Goal: Task Accomplishment & Management: Use online tool/utility

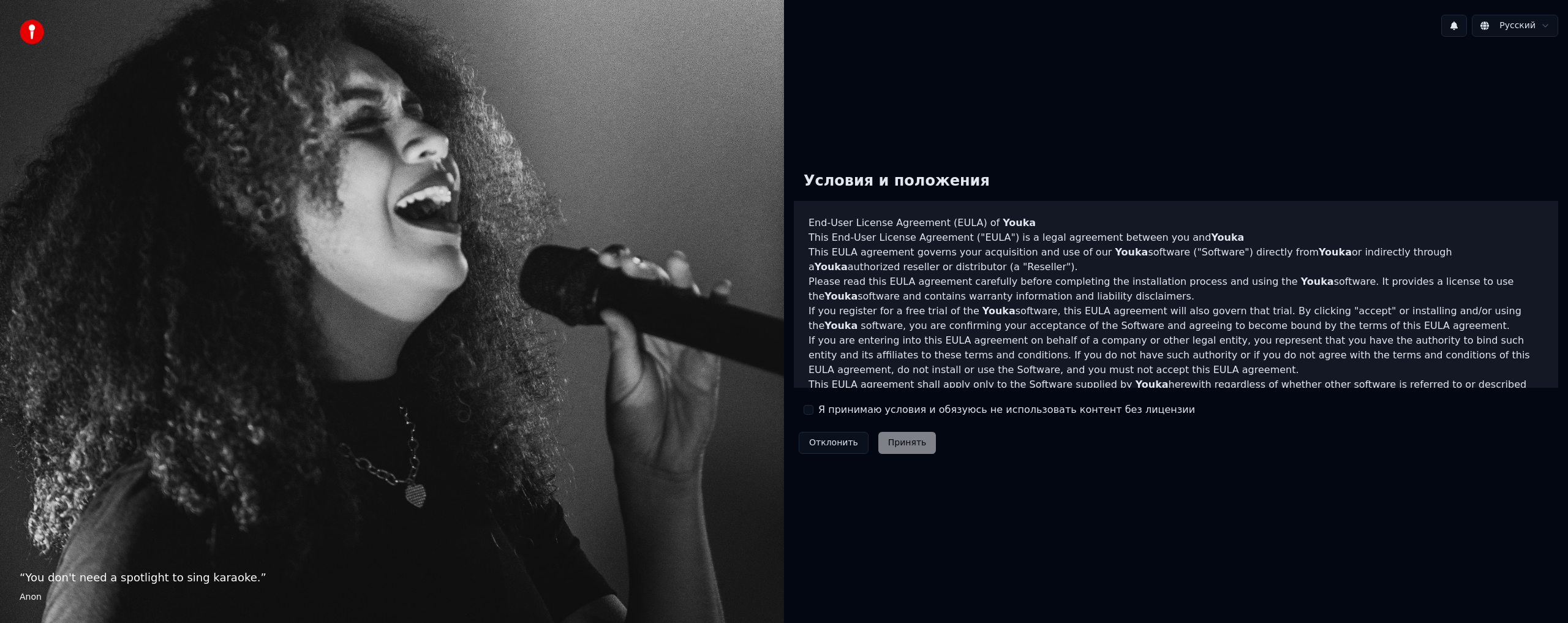
click at [809, 409] on button "Я принимаю условия и обязуюсь не использовать контент без лицензии" at bounding box center [808, 409] width 10 height 10
click at [895, 441] on button "Принять" at bounding box center [906, 442] width 58 height 22
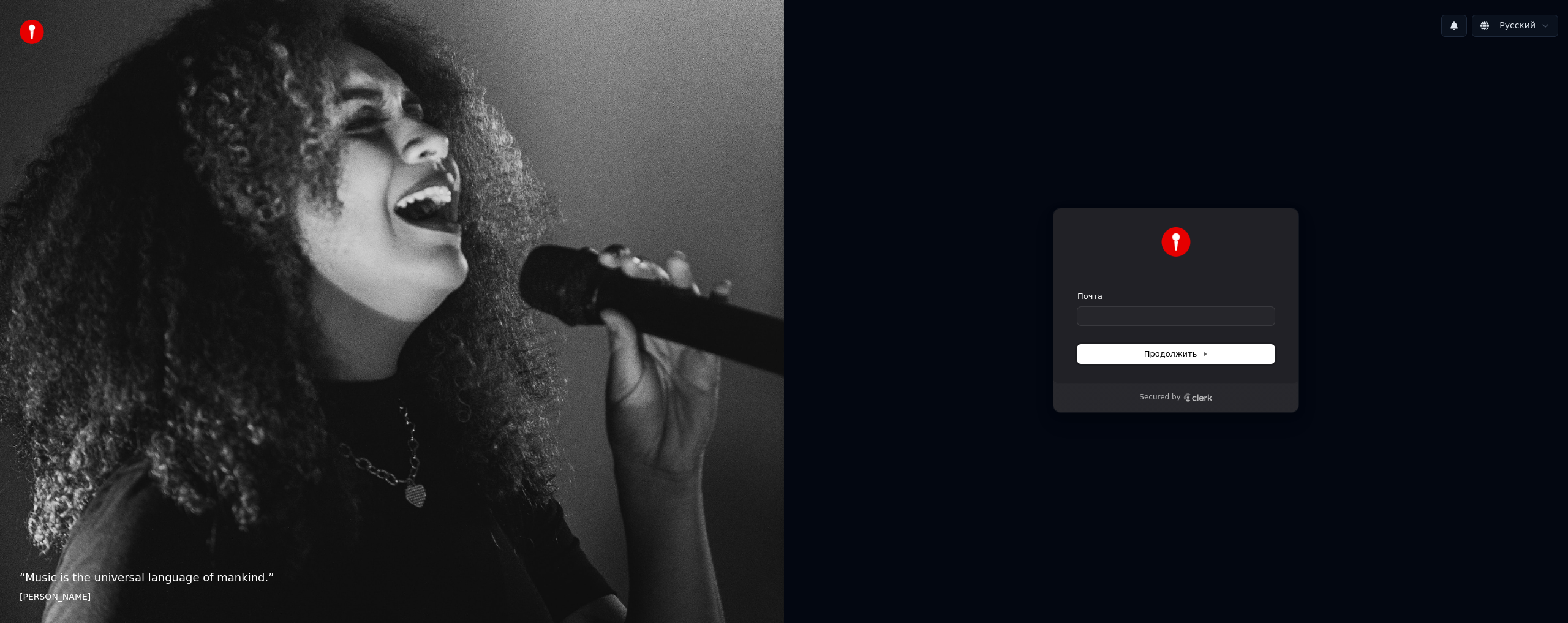
click at [1128, 352] on button "Продолжить" at bounding box center [1175, 354] width 197 height 18
click at [1096, 310] on input "Почта" at bounding box center [1175, 316] width 197 height 18
click at [1077, 291] on button "submit" at bounding box center [1077, 291] width 0 height 0
type input "**********"
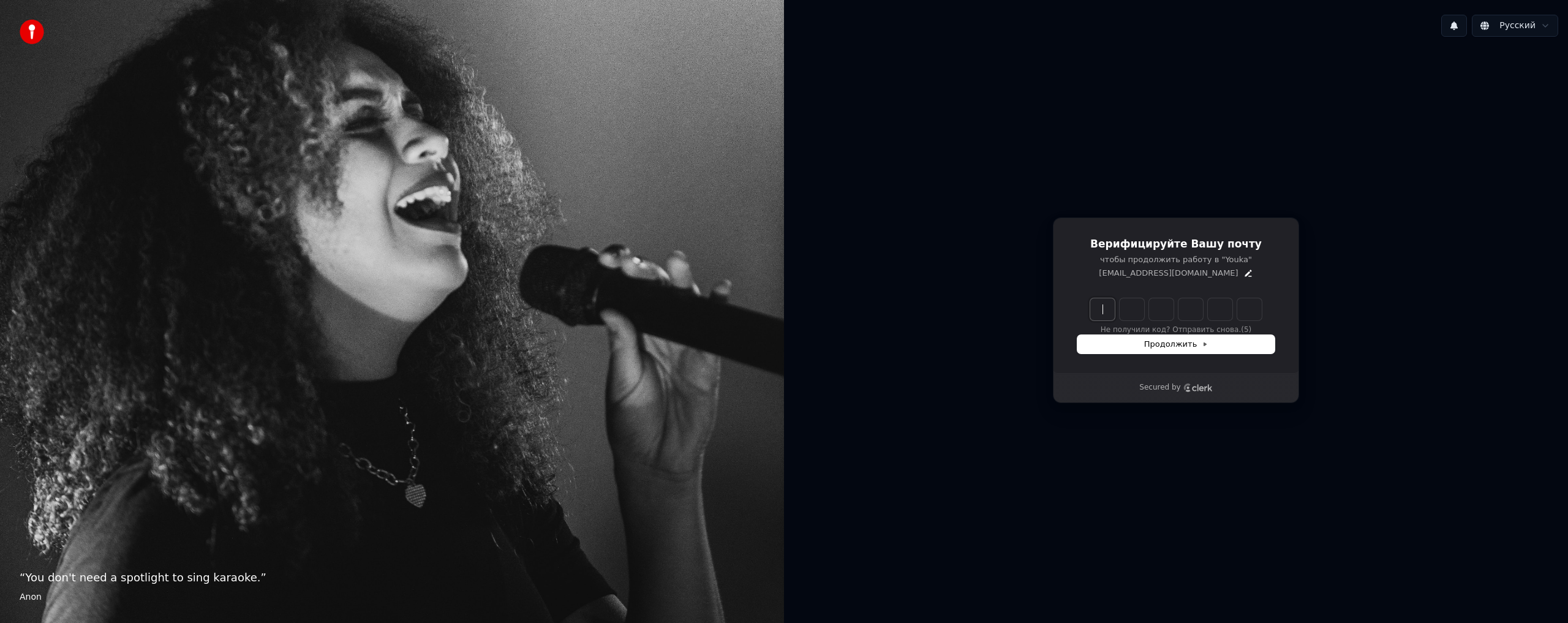
paste input "******"
type input "******"
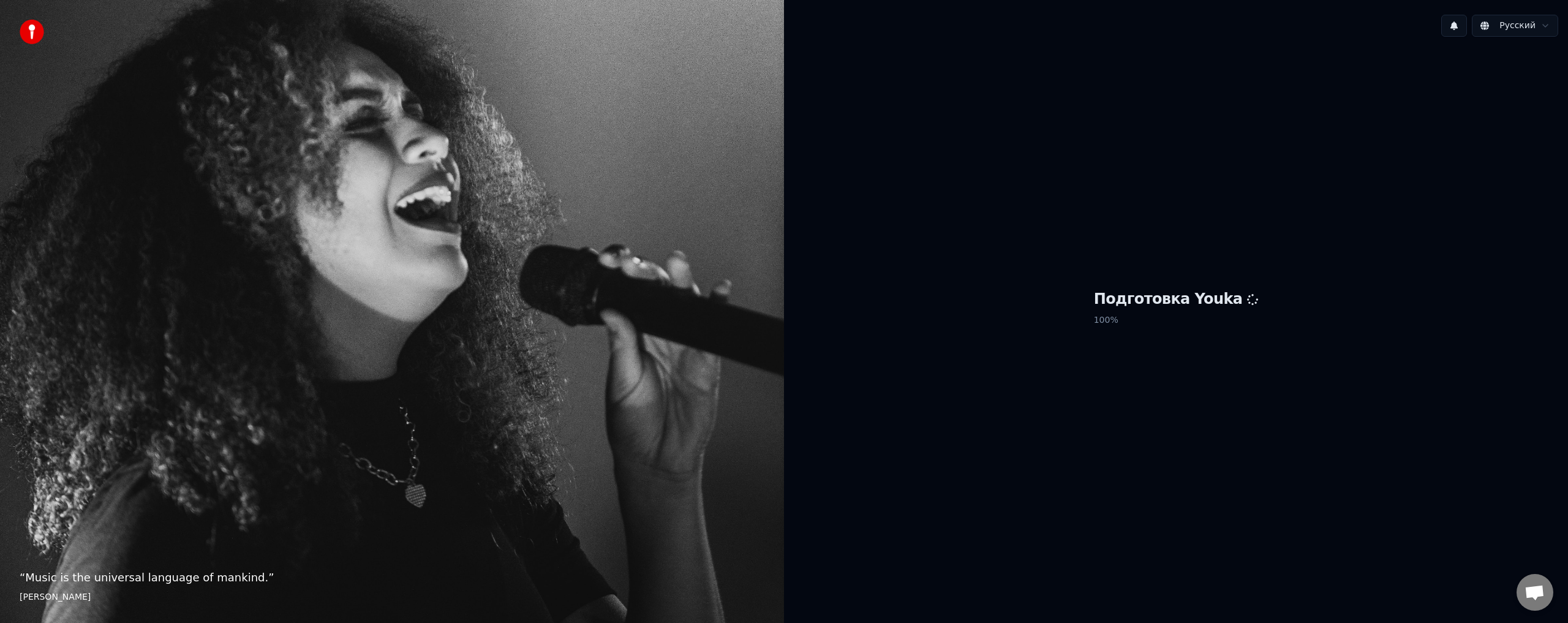
click at [1103, 87] on div "Подготовка Youka 100 %" at bounding box center [1176, 310] width 784 height 527
click at [1115, 293] on h1 "Подготовка Youka" at bounding box center [1176, 299] width 165 height 19
click at [187, 579] on p "“ Where words fail, music speaks. ”" at bounding box center [391, 577] width 745 height 17
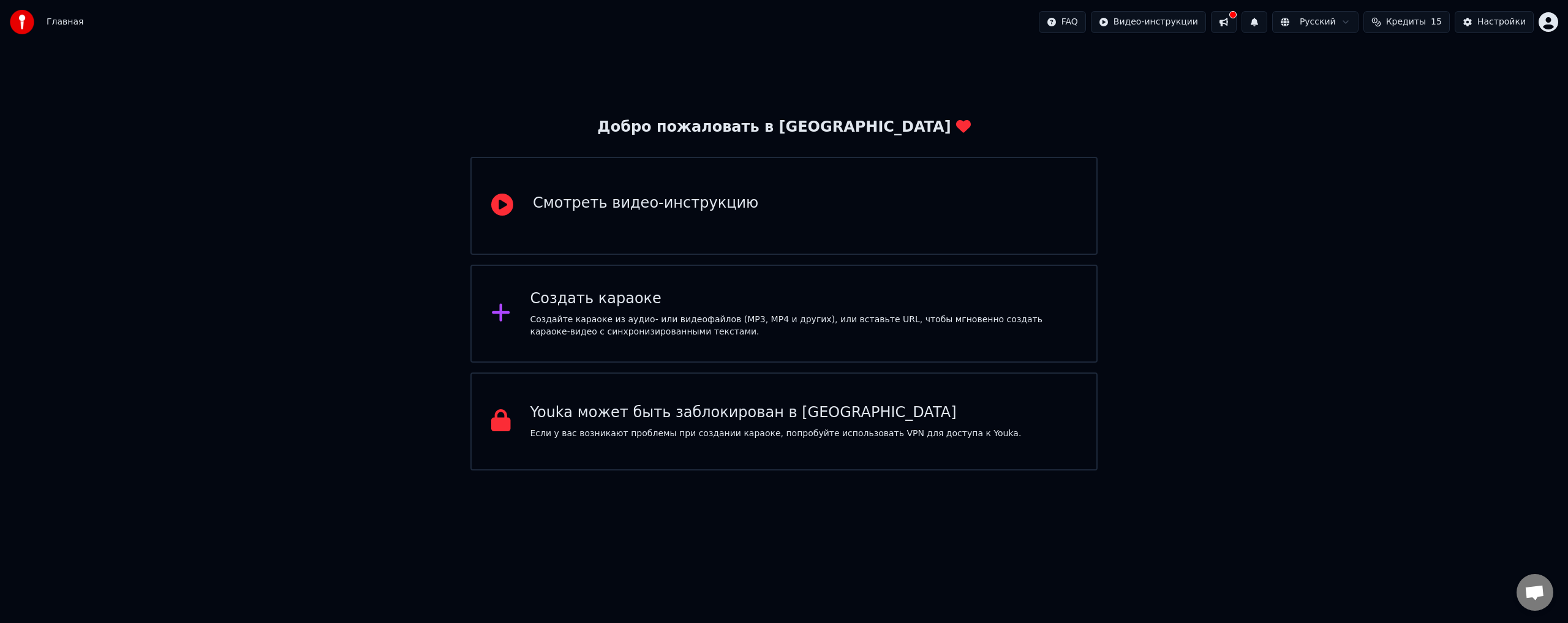
click at [681, 311] on div "Создать караоке Создайте караоке из аудио- или видеофайлов (MP3, MP4 и других),…" at bounding box center [803, 313] width 547 height 49
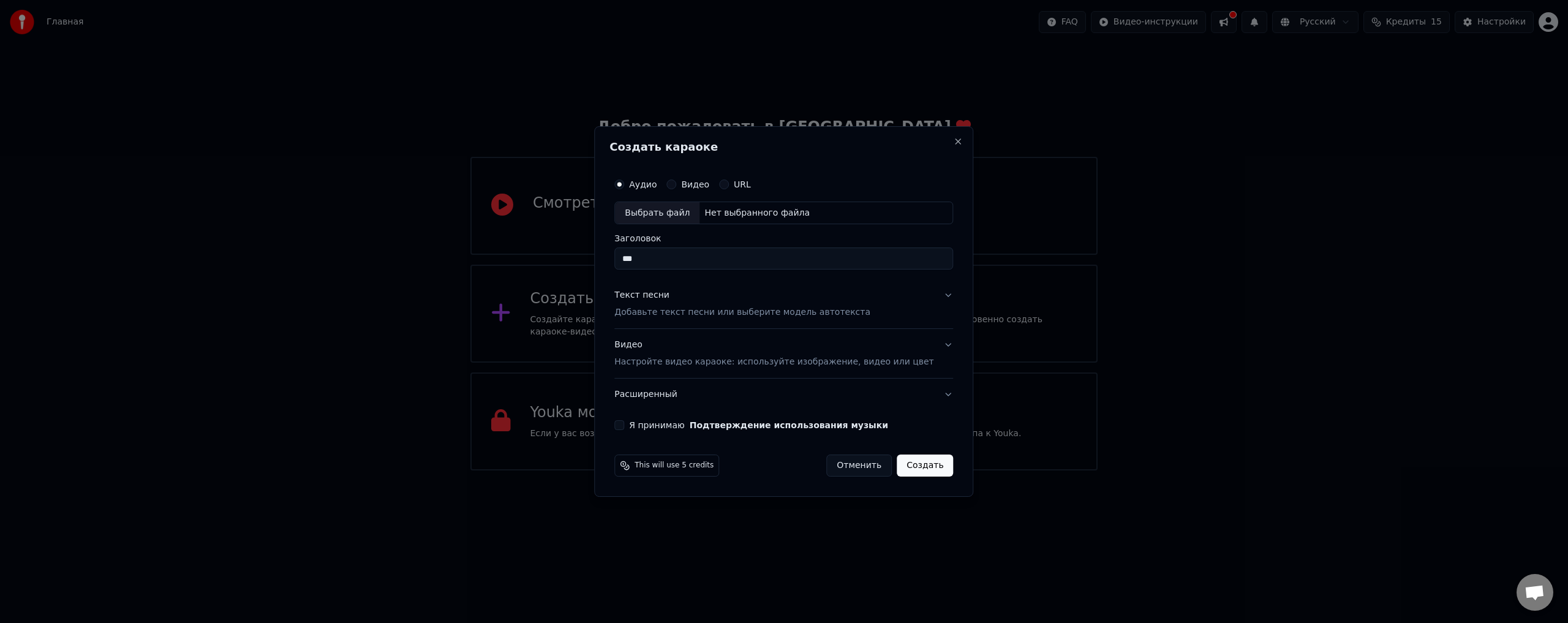
type input "***"
click at [663, 295] on div "Текст песни" at bounding box center [642, 296] width 55 height 13
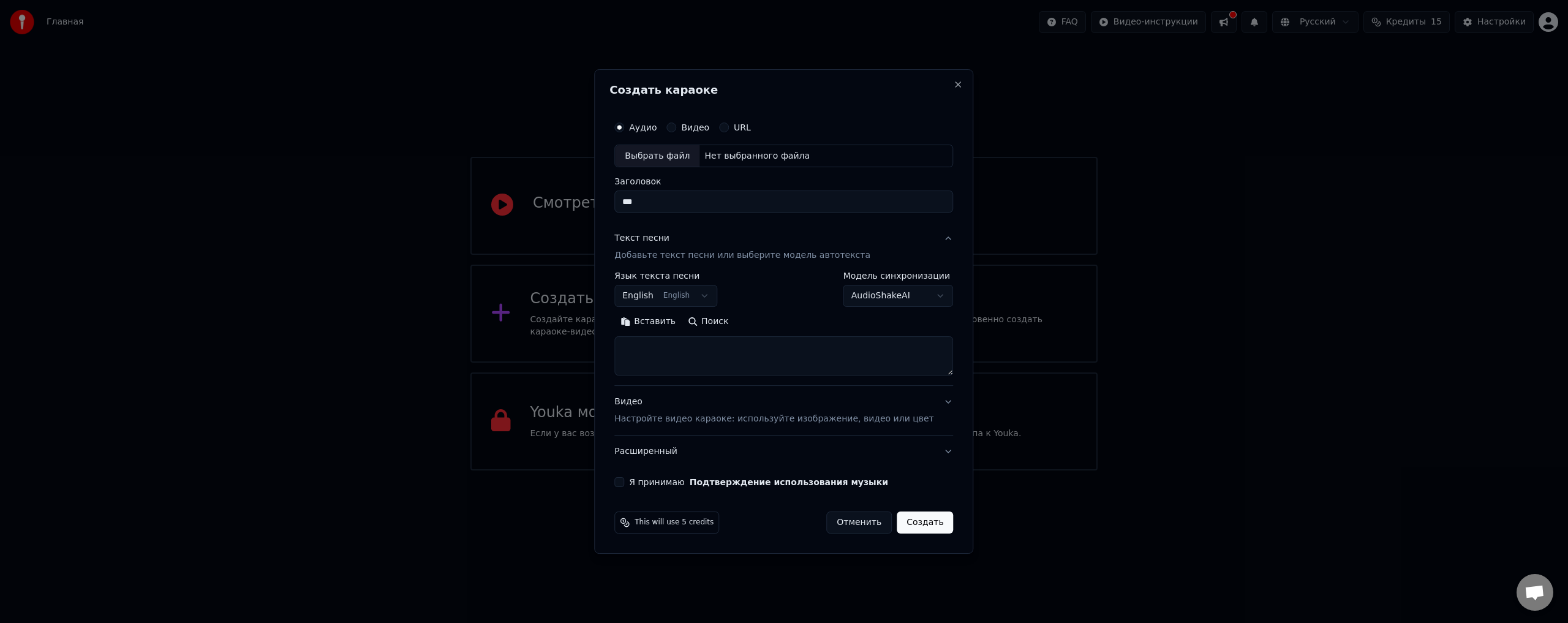
click at [707, 291] on body "Главная FAQ Видео-инструкции Русский Кредиты 15 Настройки Добро пожаловать в Yo…" at bounding box center [784, 234] width 1568 height 470
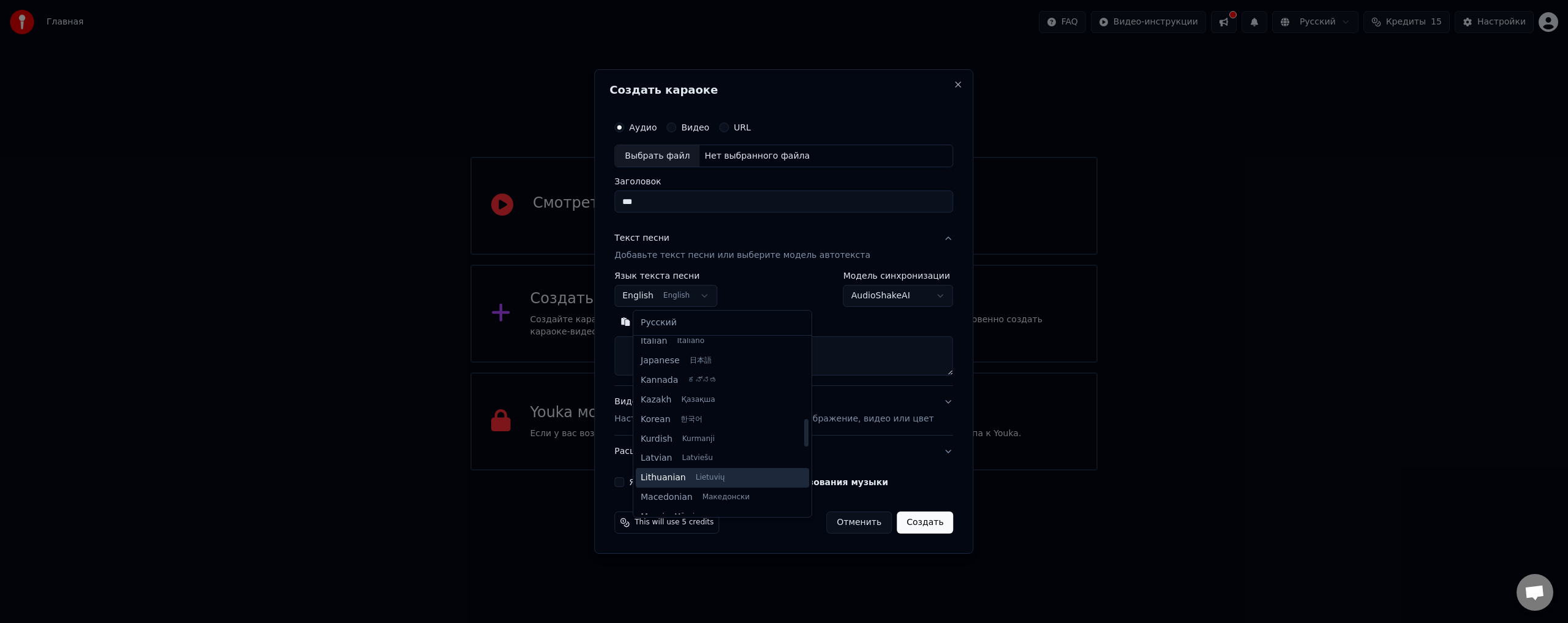
scroll to position [511, 0]
click at [794, 276] on body "Главная FAQ Видео-инструкции Русский Кредиты 15 Настройки Добро пожаловать в Yo…" at bounding box center [784, 234] width 1568 height 470
click at [707, 293] on body "Главная FAQ Видео-инструкции Русский Кредиты 15 Настройки Добро пожаловать в Yo…" at bounding box center [784, 234] width 1568 height 470
select select "**"
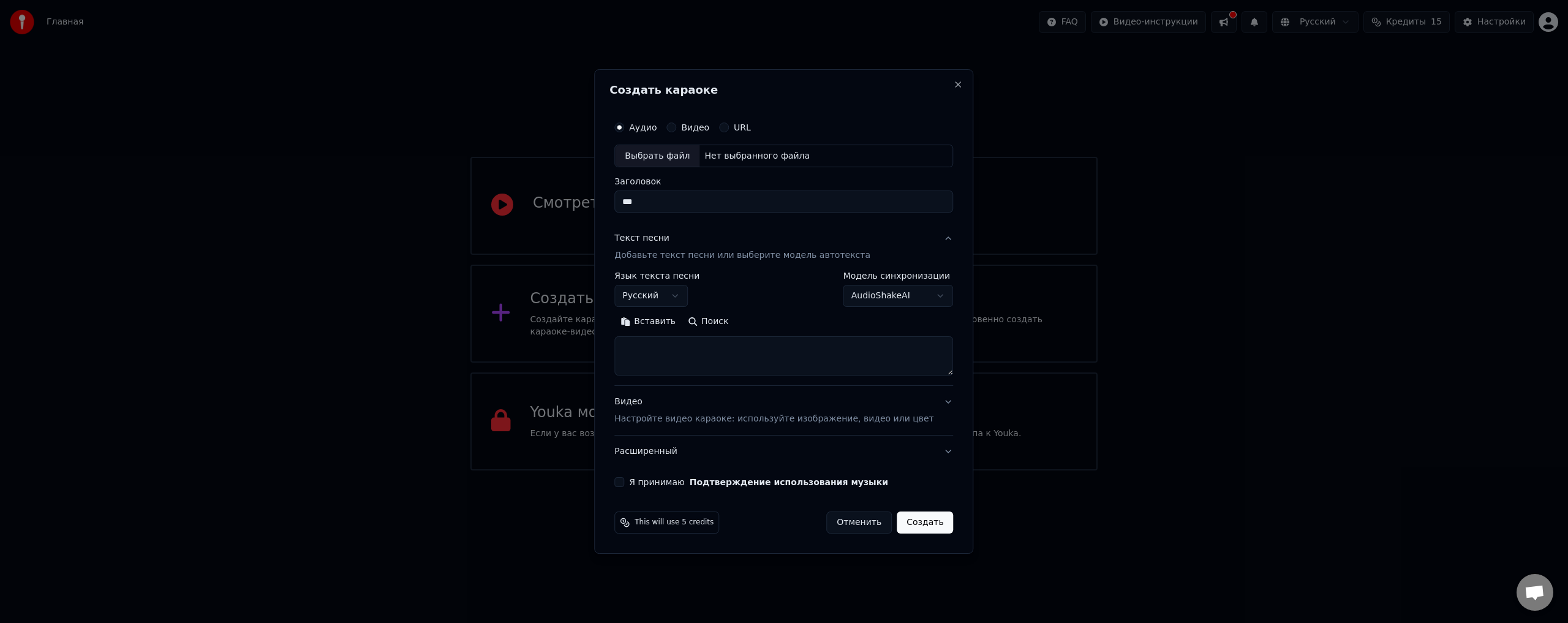
click at [690, 348] on textarea at bounding box center [783, 356] width 338 height 39
paste textarea "**********"
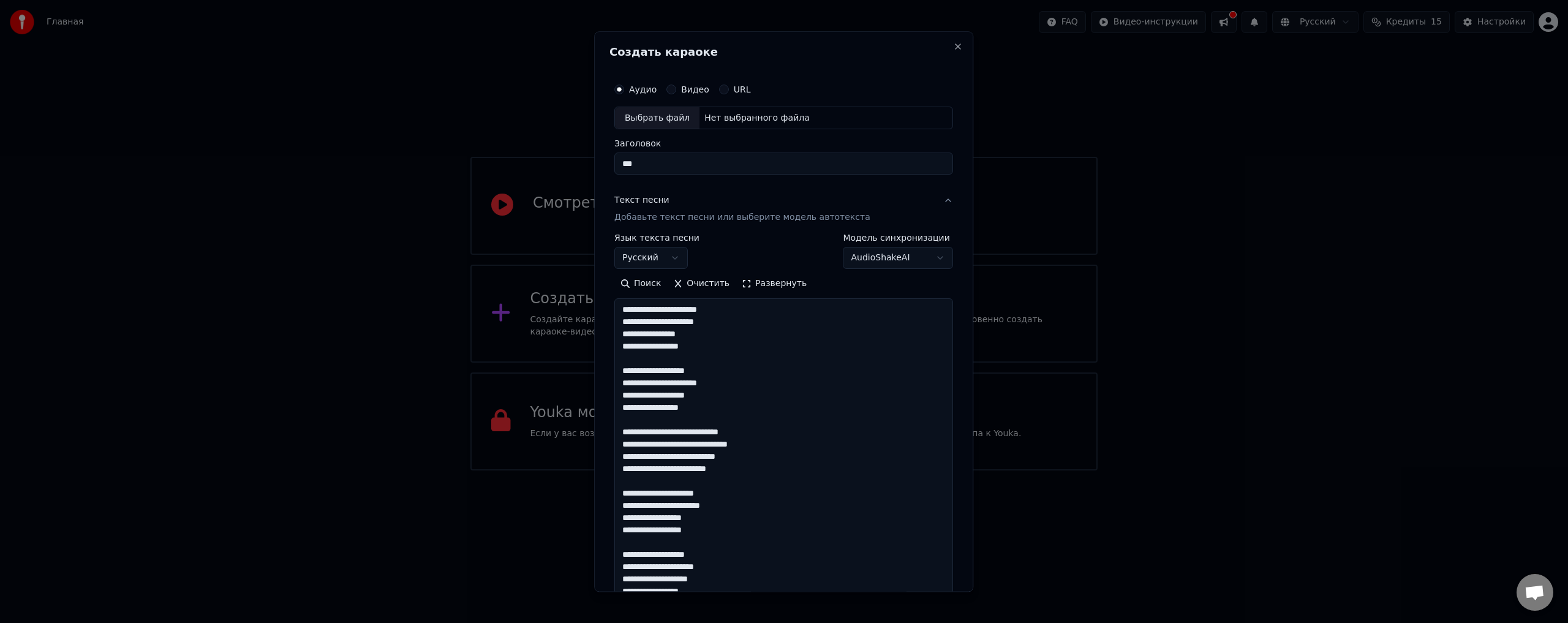
scroll to position [310, 0]
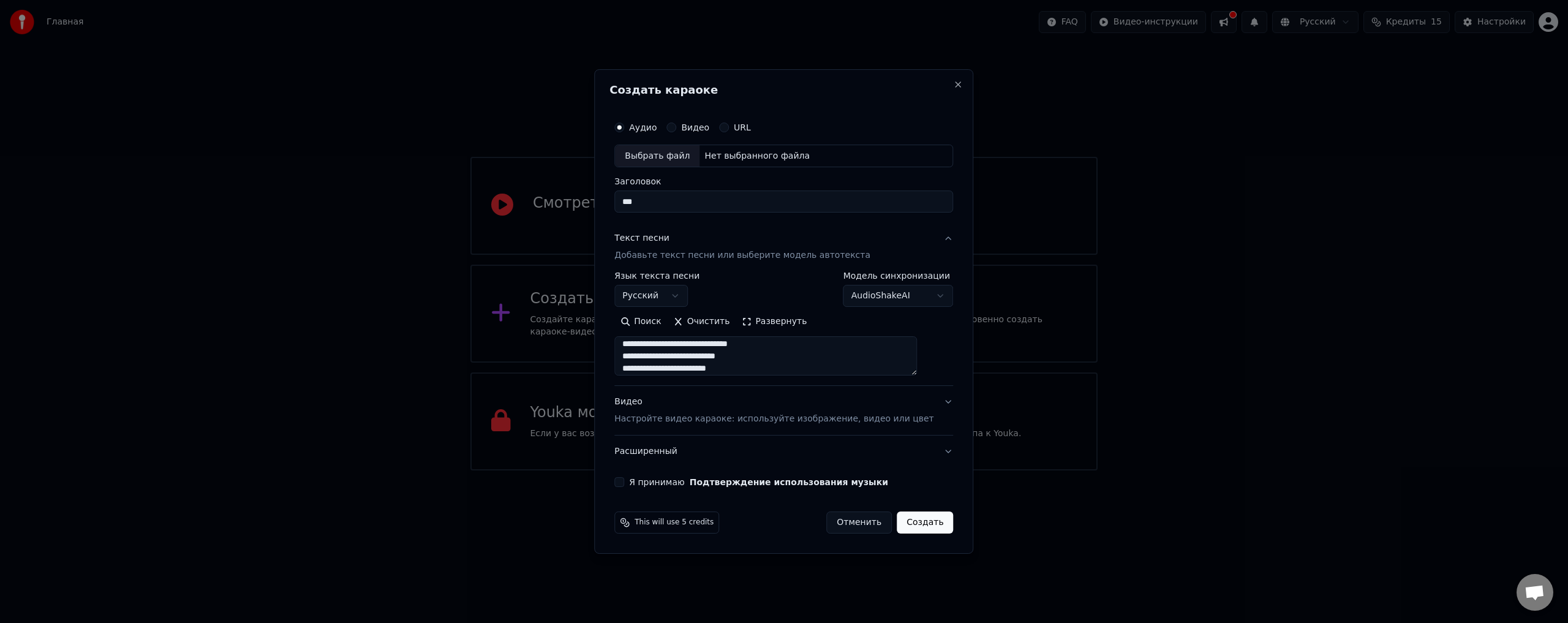
type textarea "**********"
click at [905, 295] on body "Главная FAQ Видео-инструкции Русский Кредиты 15 Настройки Добро пожаловать в Yo…" at bounding box center [784, 234] width 1568 height 470
click at [775, 276] on body "Главная FAQ Видео-инструкции Русский Кредиты 15 Настройки Добро пожаловать в Yo…" at bounding box center [784, 234] width 1568 height 470
click at [735, 417] on p "Настройте видео караоке: используйте изображение, видео или цвет" at bounding box center [773, 419] width 319 height 13
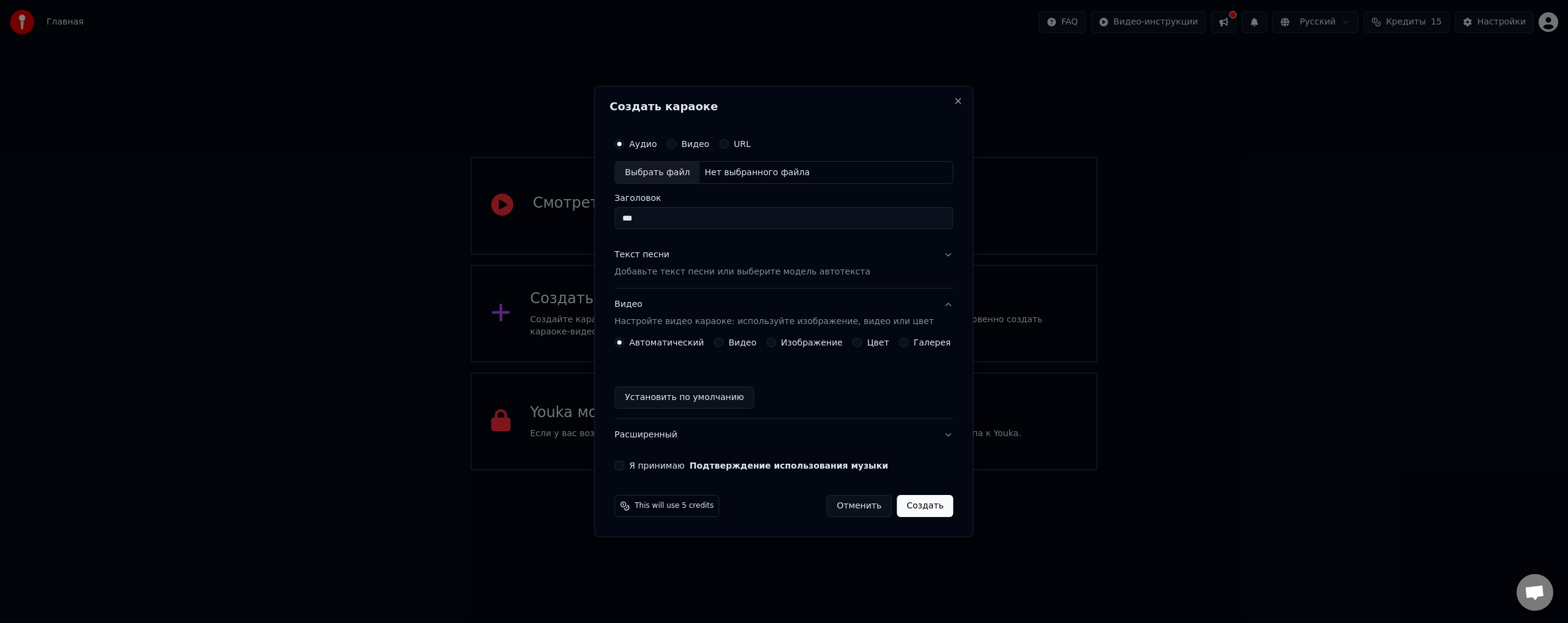
click at [775, 342] on button "Изображение" at bounding box center [771, 342] width 10 height 10
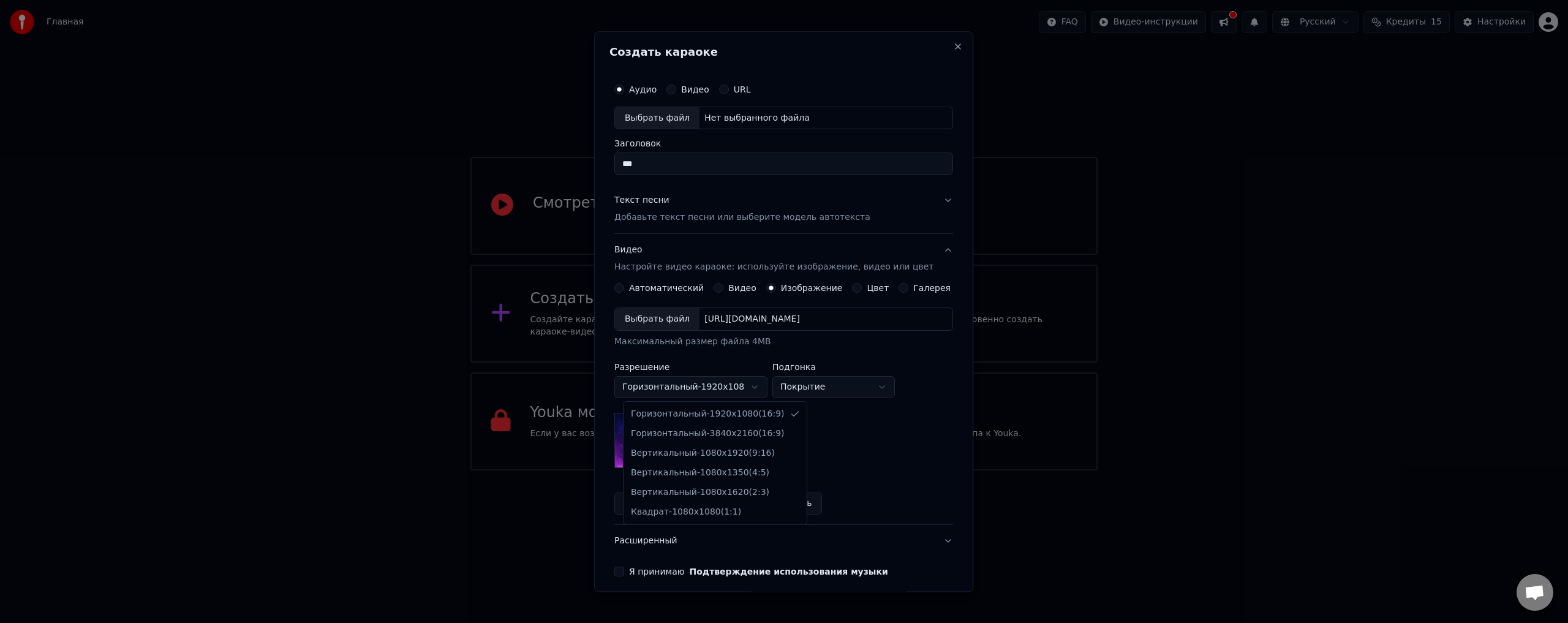
click at [748, 388] on body "Главная FAQ Видео-инструкции Русский Кредиты 15 Настройки Добро пожаловать в Yo…" at bounding box center [784, 234] width 1568 height 470
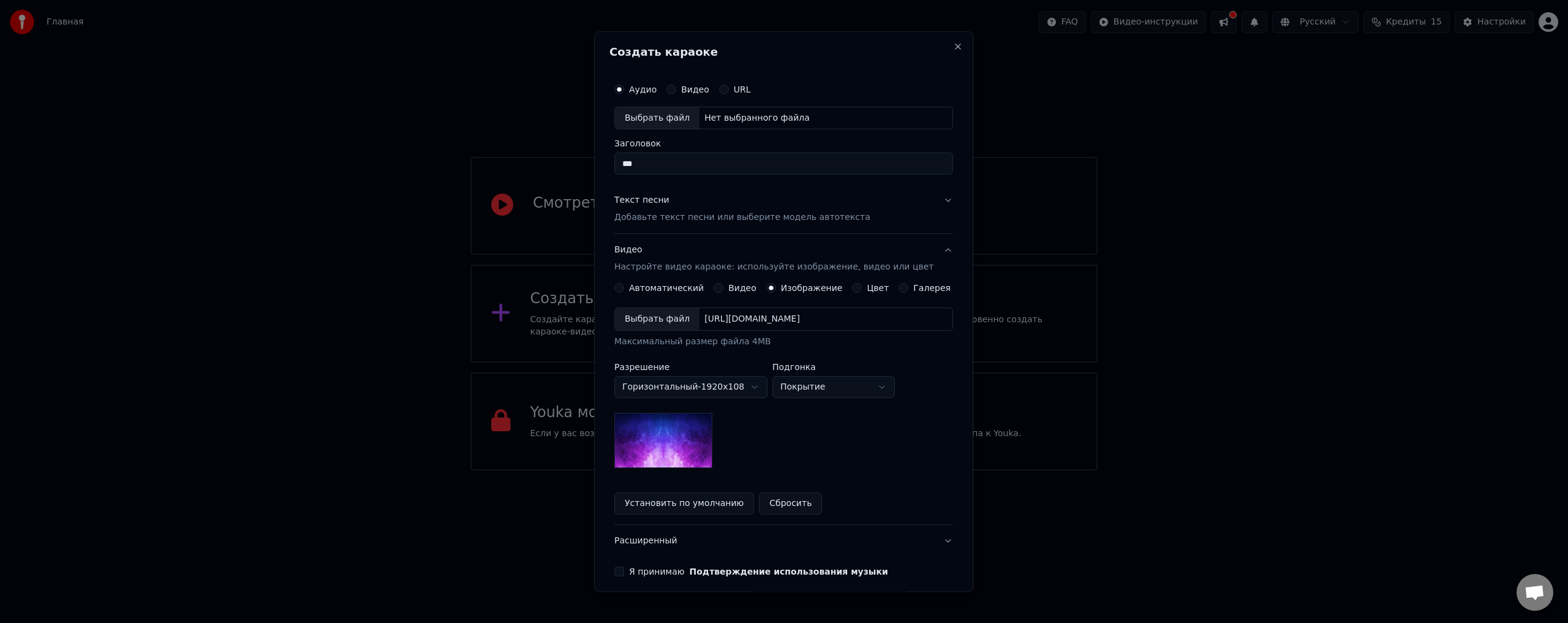
click at [748, 388] on body "Главная FAQ Видео-инструкции Русский Кредиты 15 Настройки Добро пожаловать в Yo…" at bounding box center [784, 234] width 1568 height 470
click at [818, 389] on body "Главная FAQ Видео-инструкции Русский Кредиты 15 Настройки Добро пожаловать в Yo…" at bounding box center [784, 234] width 1568 height 470
select select "****"
click at [668, 438] on img at bounding box center [663, 440] width 98 height 55
click at [682, 431] on img at bounding box center [663, 440] width 98 height 55
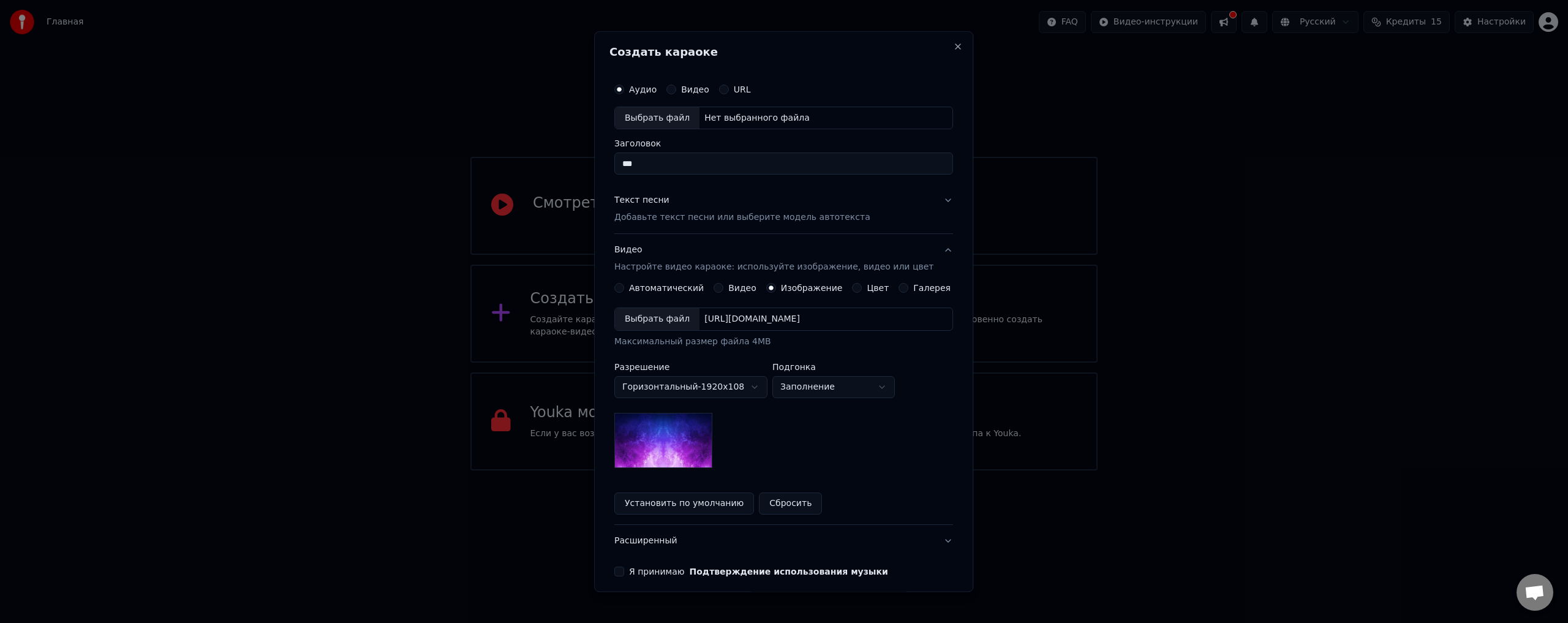
click at [696, 503] on button "Установить по умолчанию" at bounding box center [683, 504] width 140 height 22
click at [696, 425] on img at bounding box center [663, 440] width 98 height 55
click at [899, 283] on div "Галерея" at bounding box center [925, 288] width 52 height 10
click at [899, 287] on button "Галерея" at bounding box center [904, 288] width 10 height 10
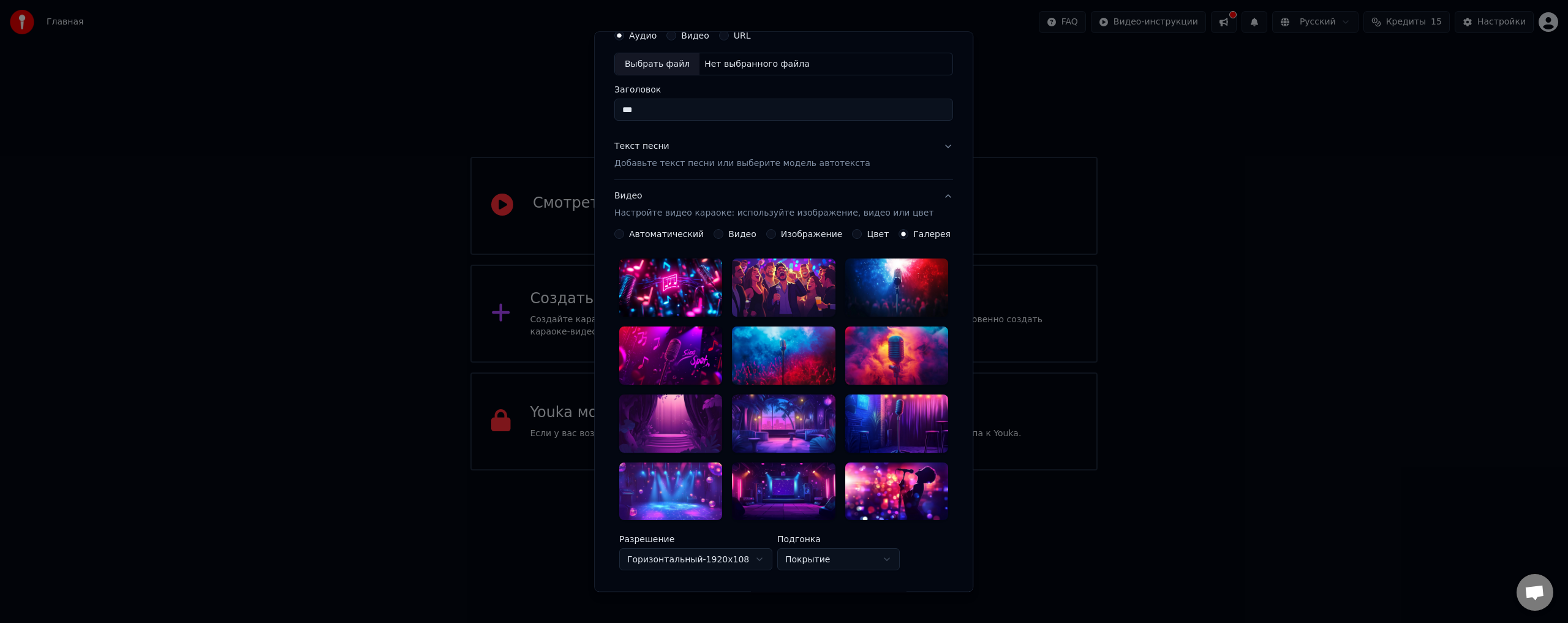
scroll to position [0, 0]
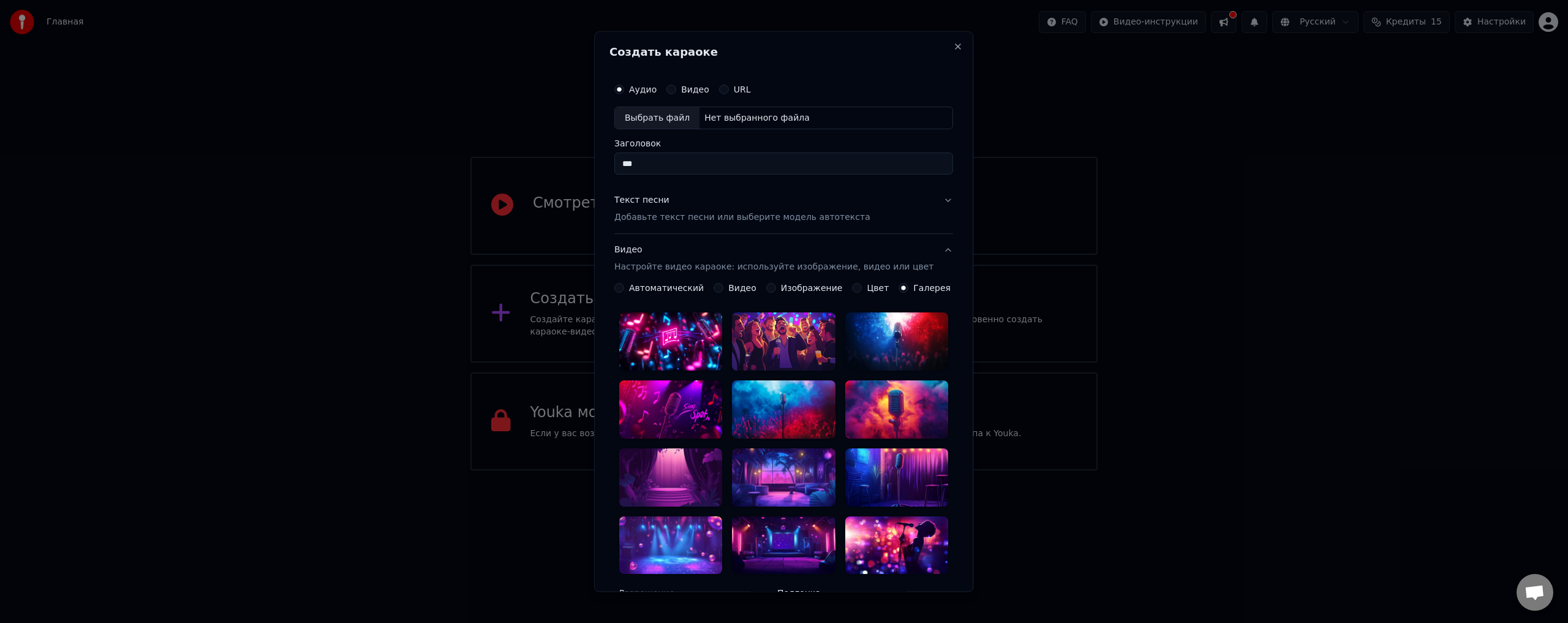
click at [782, 321] on div at bounding box center [783, 342] width 103 height 58
click at [797, 330] on div at bounding box center [783, 342] width 103 height 58
click at [813, 322] on div at bounding box center [821, 327] width 15 height 15
click at [816, 327] on icon at bounding box center [821, 327] width 10 height 10
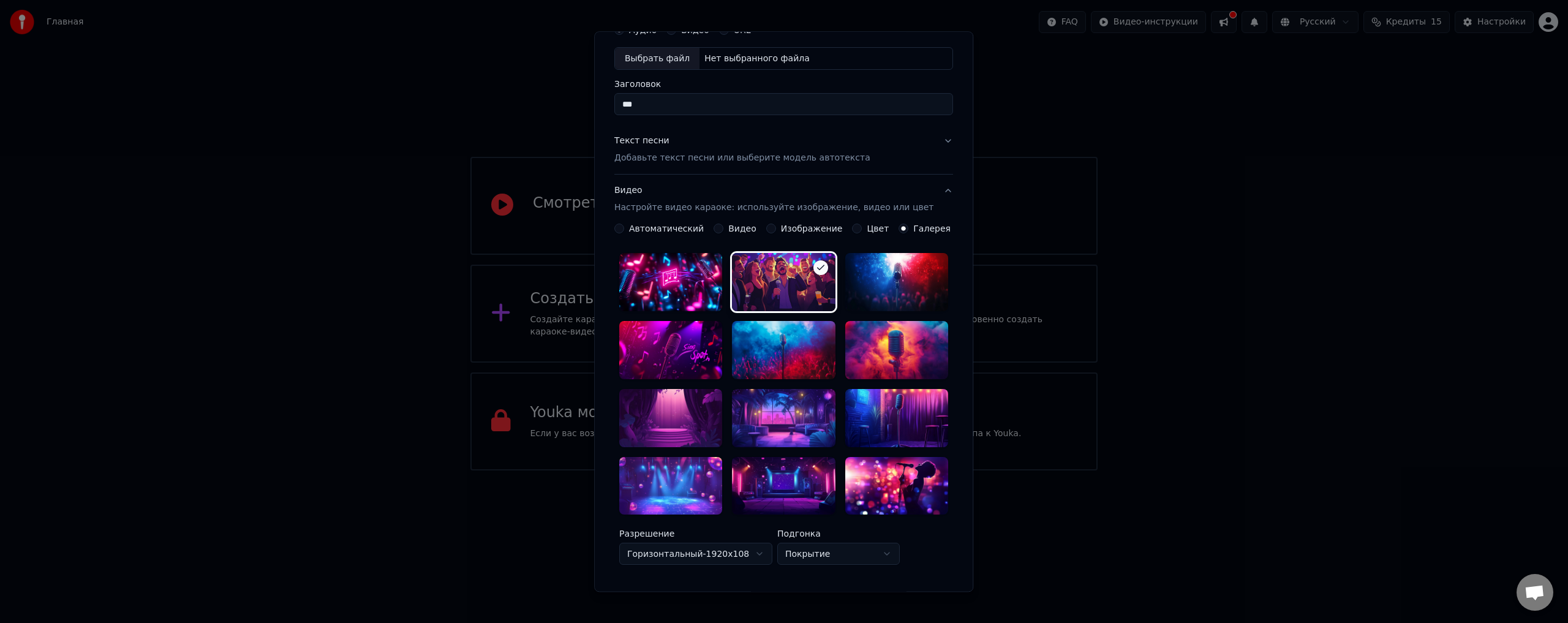
scroll to position [61, 0]
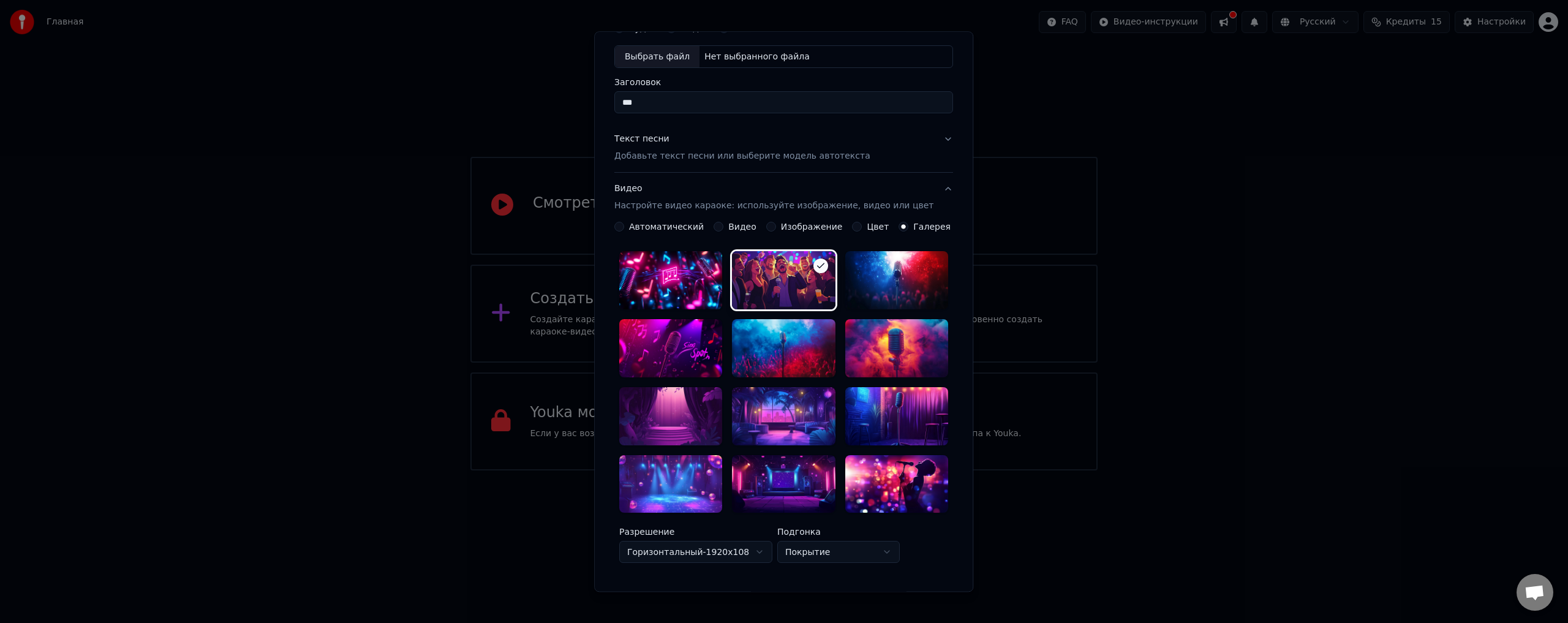
click at [898, 351] on div at bounding box center [896, 348] width 103 height 58
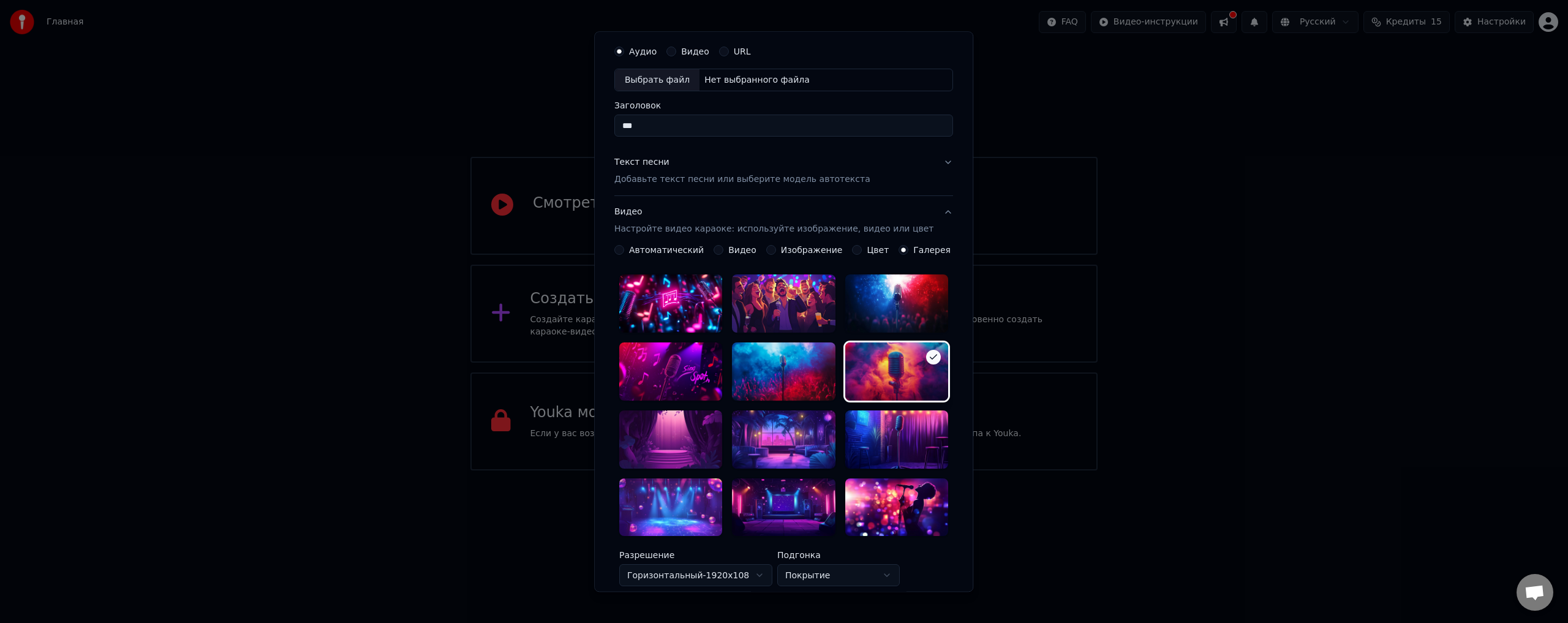
scroll to position [0, 0]
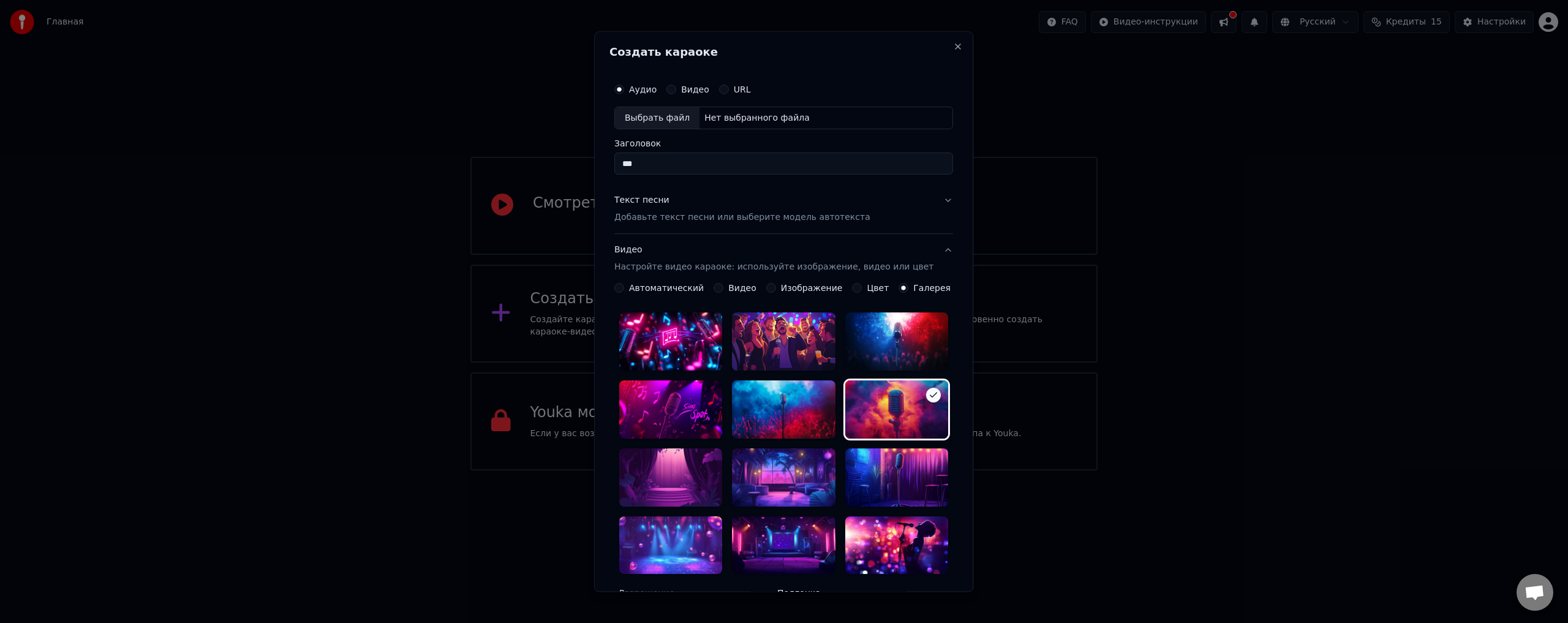
click at [867, 285] on label "Цвет" at bounding box center [878, 288] width 22 height 8
click at [859, 285] on button "Цвет" at bounding box center [858, 288] width 10 height 10
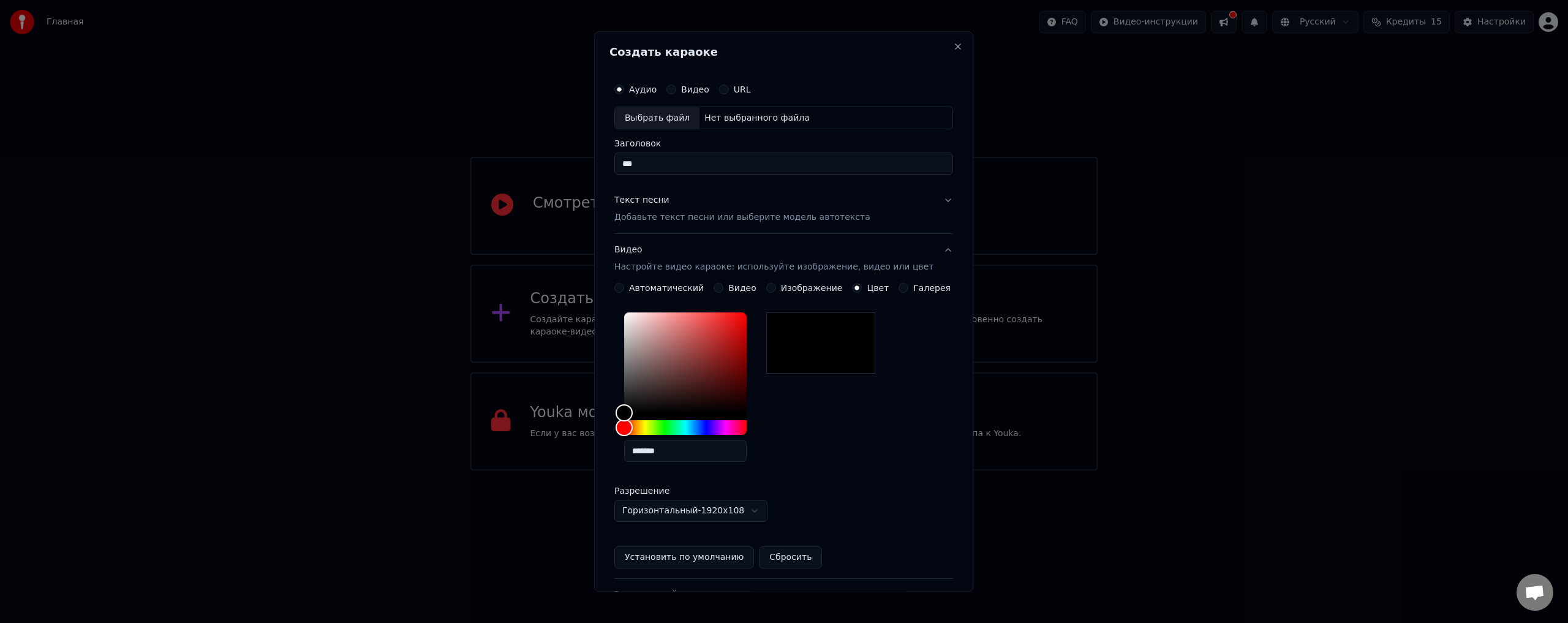
click at [774, 286] on div "Изображение" at bounding box center [804, 288] width 76 height 10
click at [766, 286] on button "Изображение" at bounding box center [771, 288] width 10 height 10
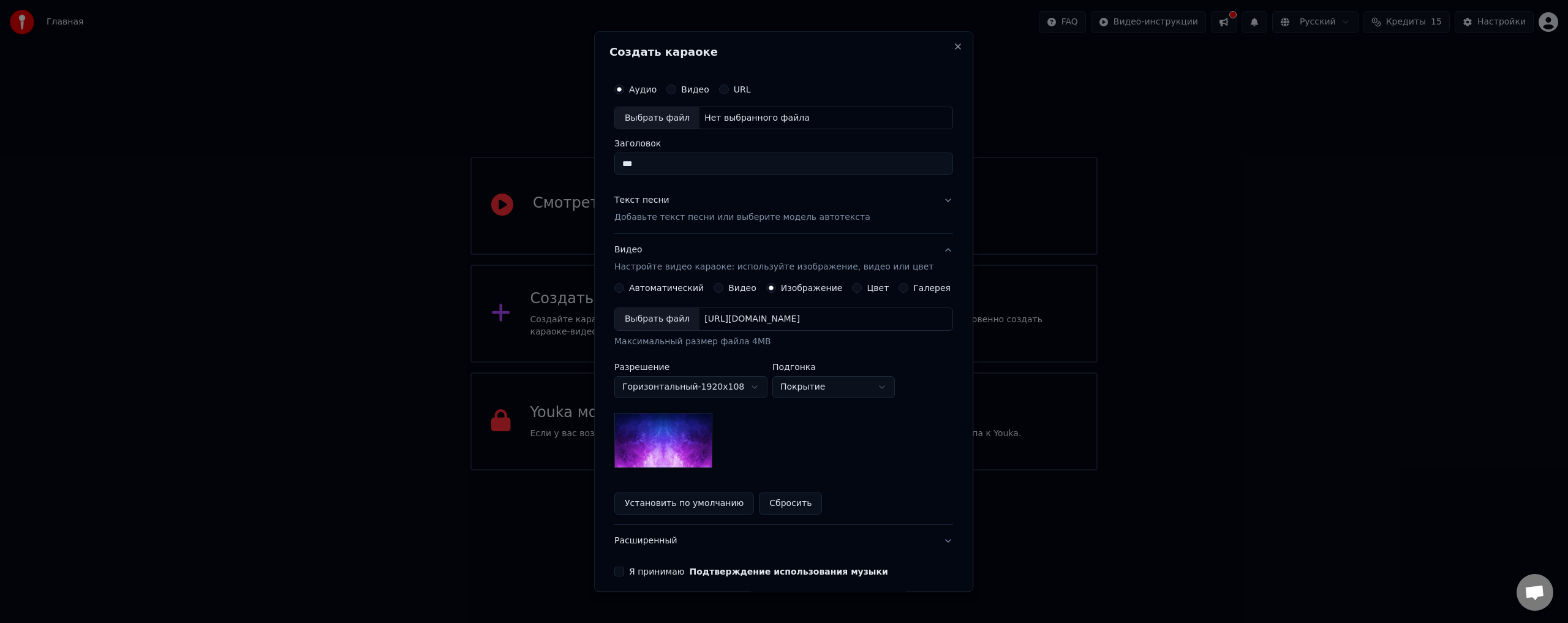
click at [899, 286] on button "Галерея" at bounding box center [904, 288] width 10 height 10
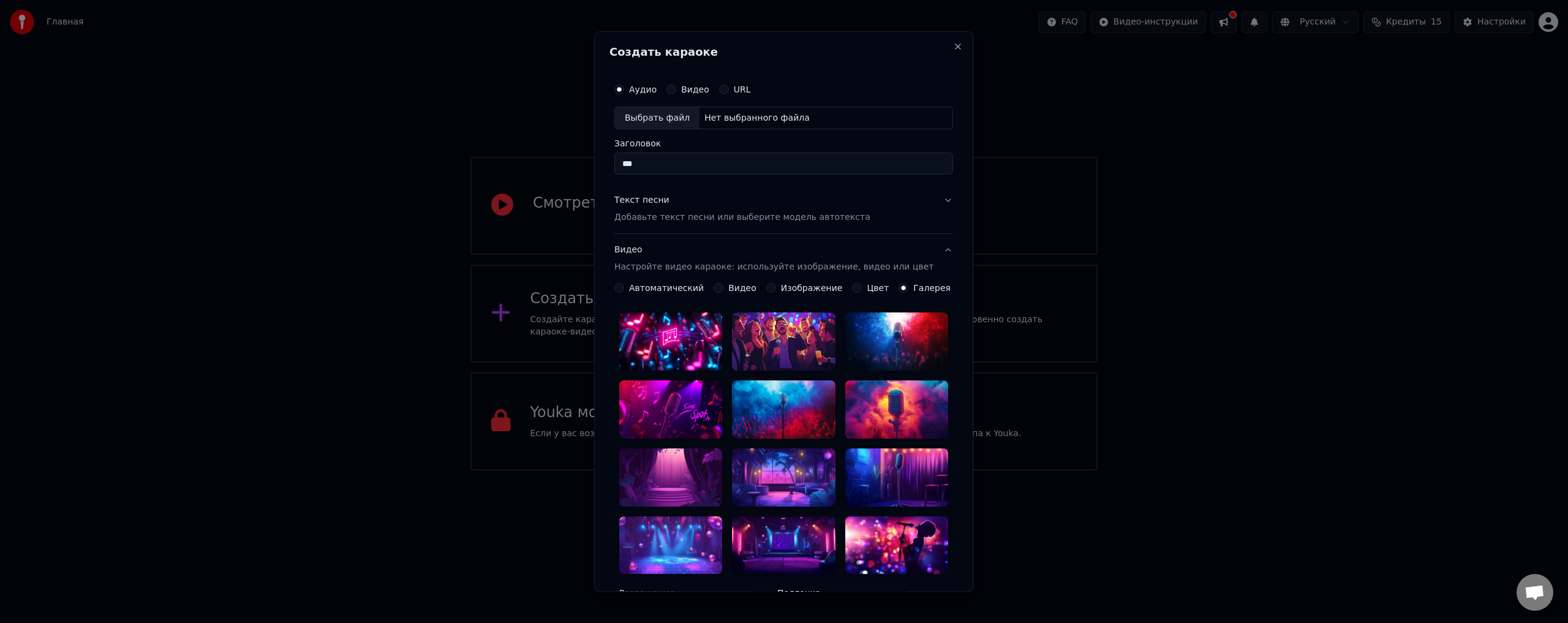
click at [906, 450] on div at bounding box center [896, 476] width 103 height 58
click at [666, 117] on div "Выбрать файл" at bounding box center [657, 118] width 85 height 22
type input "**********"
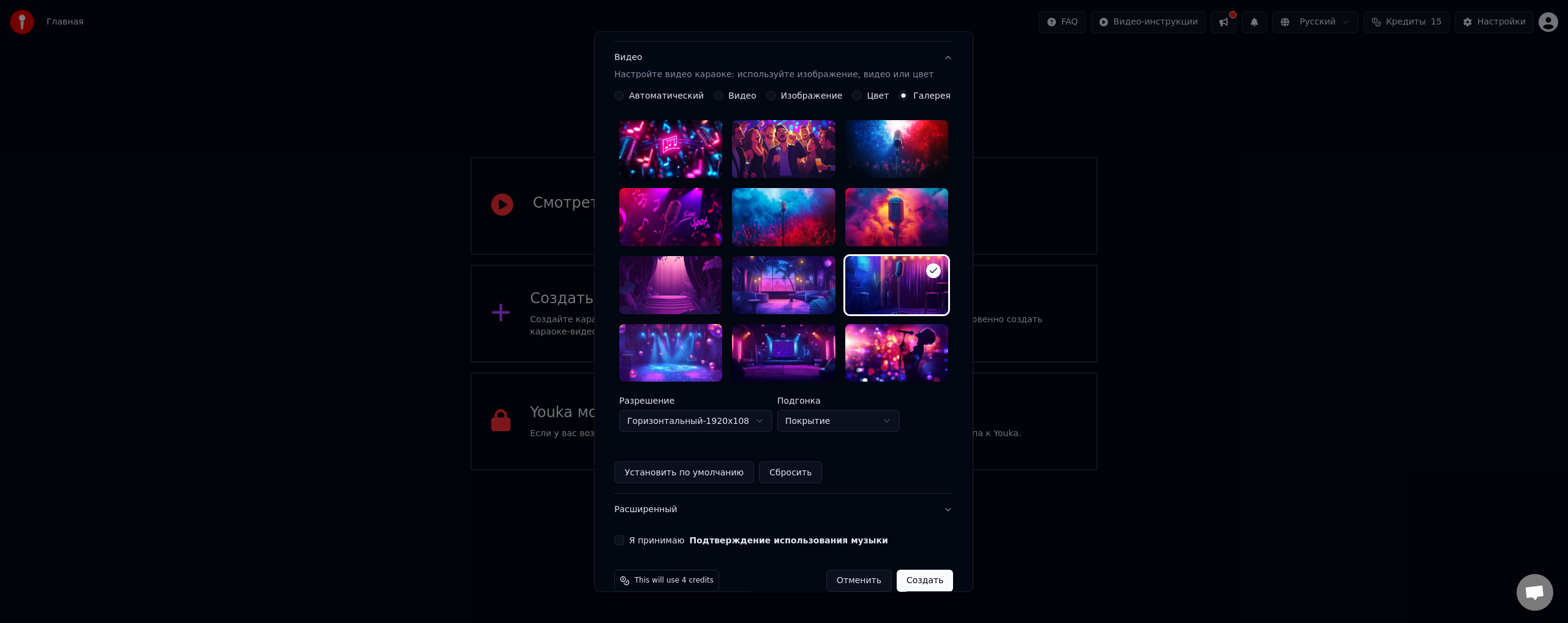
scroll to position [193, 0]
click at [624, 535] on button "Я принимаю Подтверждение использования музыки" at bounding box center [619, 540] width 10 height 10
click at [903, 569] on button "Создать" at bounding box center [924, 580] width 56 height 22
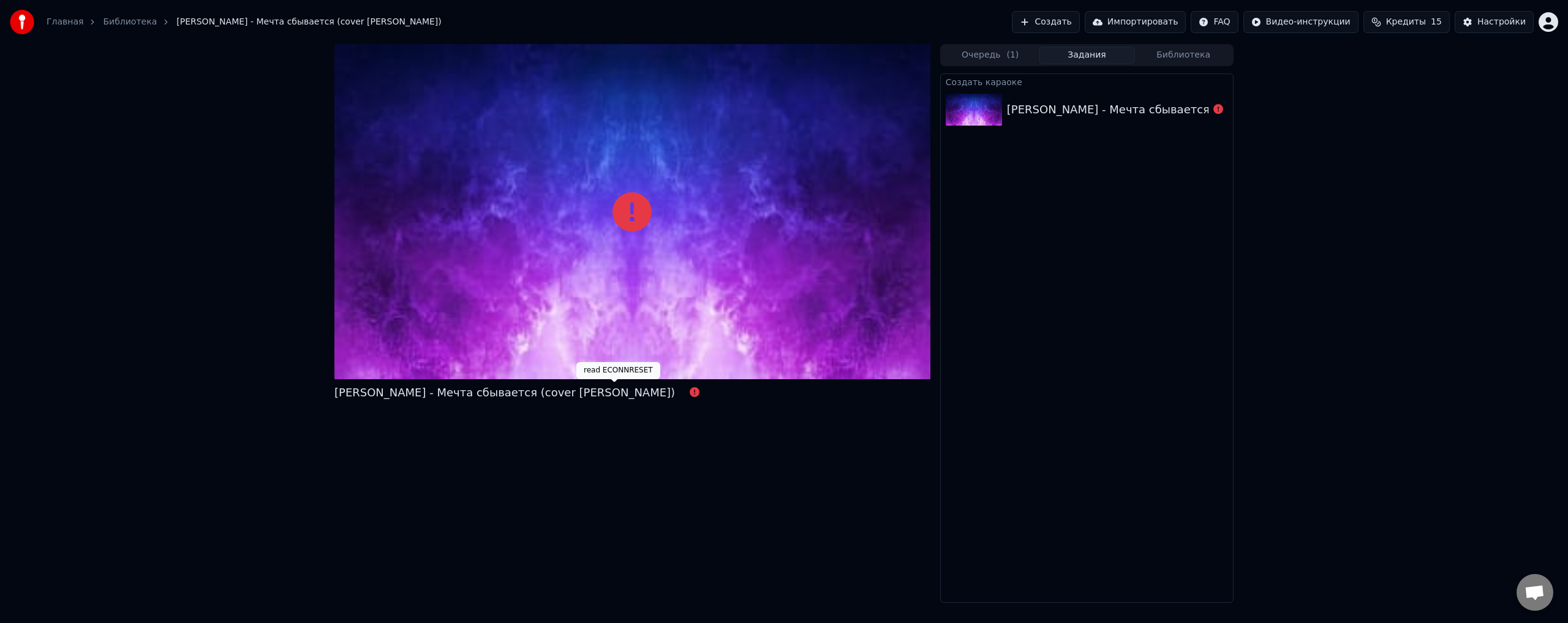
click at [689, 393] on icon at bounding box center [694, 392] width 10 height 10
click at [589, 394] on div "[PERSON_NAME] - Мечта сбывается (cover [PERSON_NAME])" at bounding box center [504, 392] width 340 height 17
click at [689, 392] on icon at bounding box center [694, 392] width 10 height 10
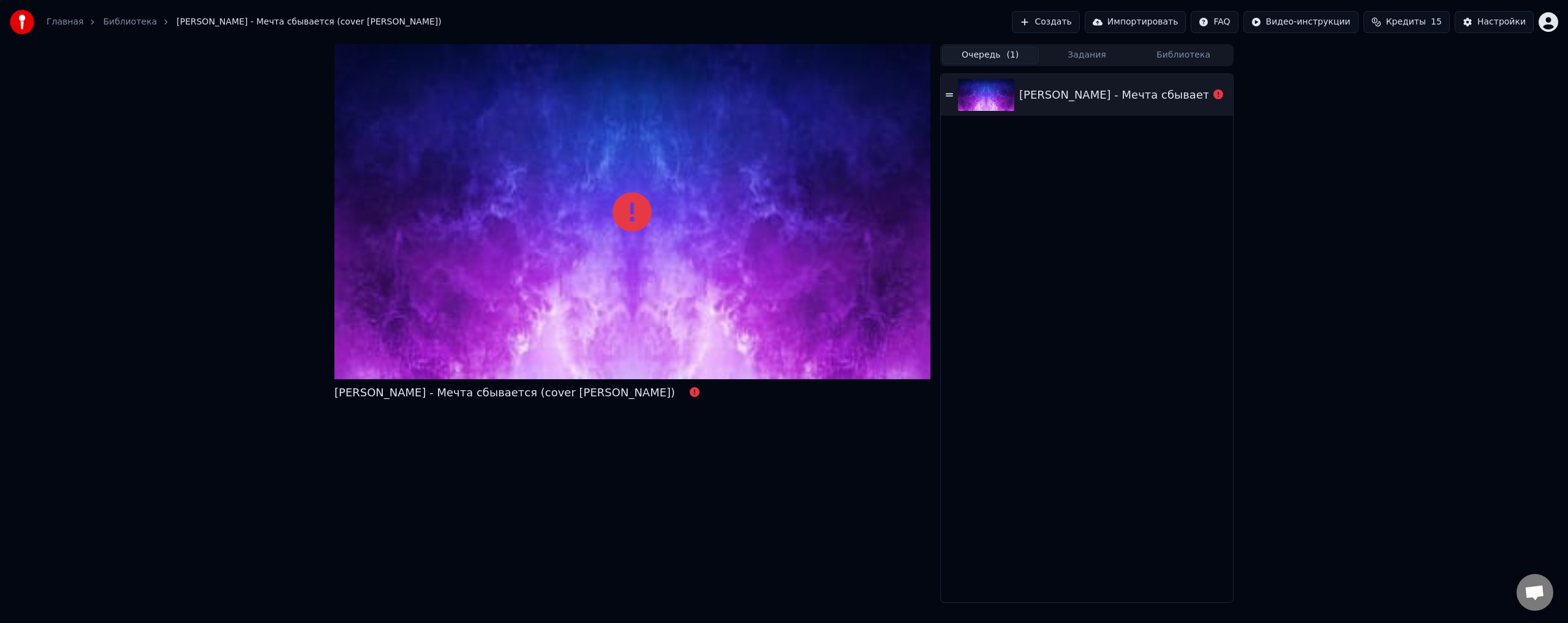
click at [984, 56] on button "Очередь ( 1 )" at bounding box center [990, 55] width 97 height 18
click at [1169, 96] on div "[PERSON_NAME] - Мечта сбывается (cover [PERSON_NAME])" at bounding box center [1189, 95] width 340 height 17
click at [1168, 96] on div "[PERSON_NAME] - Мечта сбывается (cover [PERSON_NAME])" at bounding box center [1189, 95] width 340 height 17
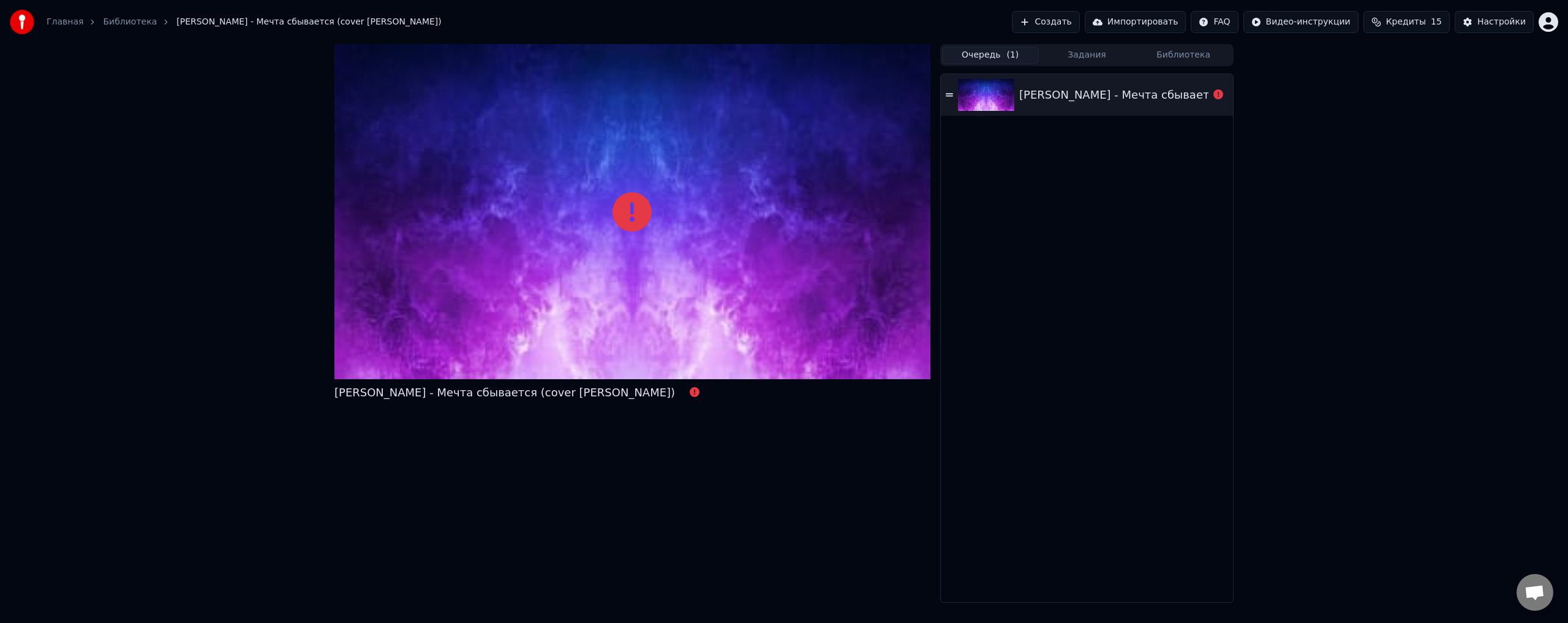
click at [1168, 96] on div "[PERSON_NAME] - Мечта сбывается (cover [PERSON_NAME])" at bounding box center [1189, 95] width 340 height 17
click at [1145, 188] on div "[PERSON_NAME] - Мечта сбывается (cover [PERSON_NAME])" at bounding box center [1086, 337] width 292 height 528
click at [1092, 59] on button "Задания" at bounding box center [1087, 55] width 97 height 18
click at [1003, 47] on button "Очередь ( 1 )" at bounding box center [990, 55] width 97 height 18
click at [639, 215] on icon at bounding box center [632, 212] width 39 height 39
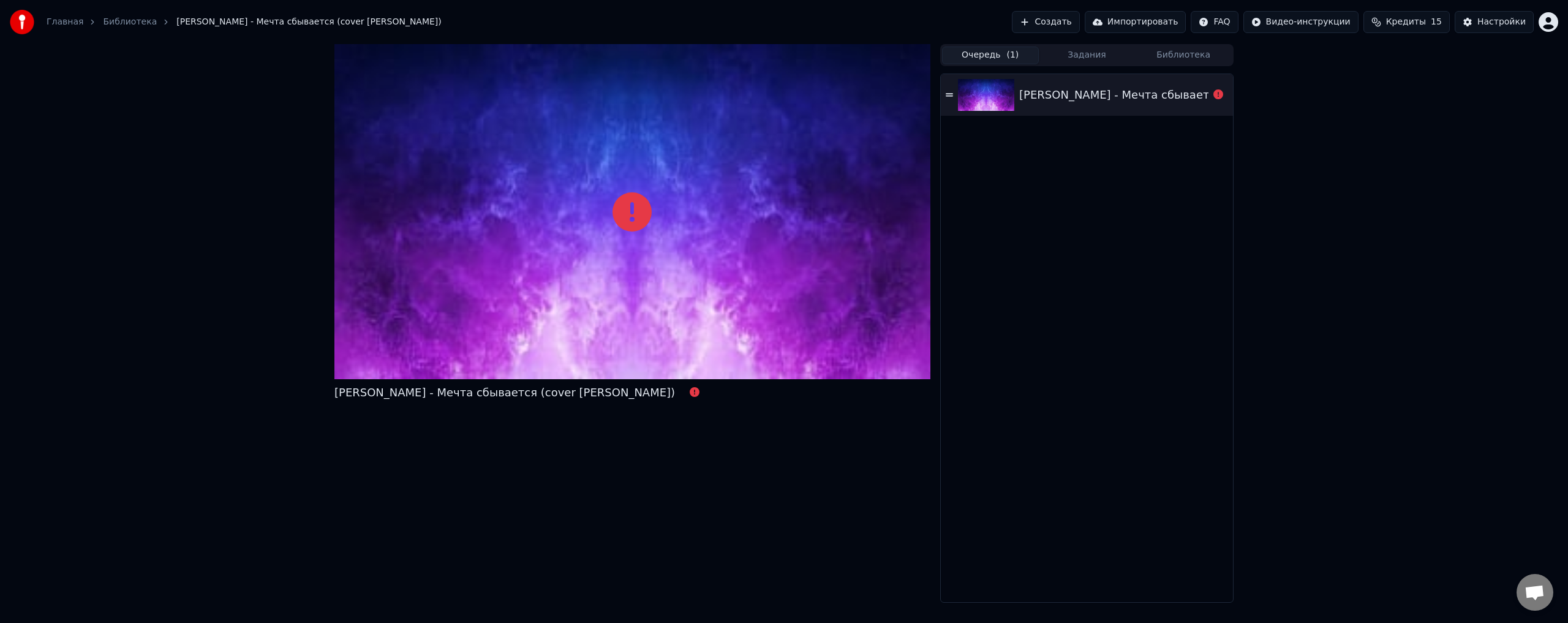
click at [1117, 97] on div "[PERSON_NAME] - Мечта сбывается (cover [PERSON_NAME])" at bounding box center [1189, 95] width 340 height 17
click at [1117, 96] on div "[PERSON_NAME] - Мечта сбывается (cover [PERSON_NAME])" at bounding box center [1189, 95] width 340 height 17
click at [948, 100] on div "[PERSON_NAME] - Мечта сбывается (cover [PERSON_NAME])" at bounding box center [1086, 95] width 292 height 42
click at [1076, 97] on div "[PERSON_NAME] - Мечта сбывается (cover [PERSON_NAME])" at bounding box center [1189, 95] width 340 height 17
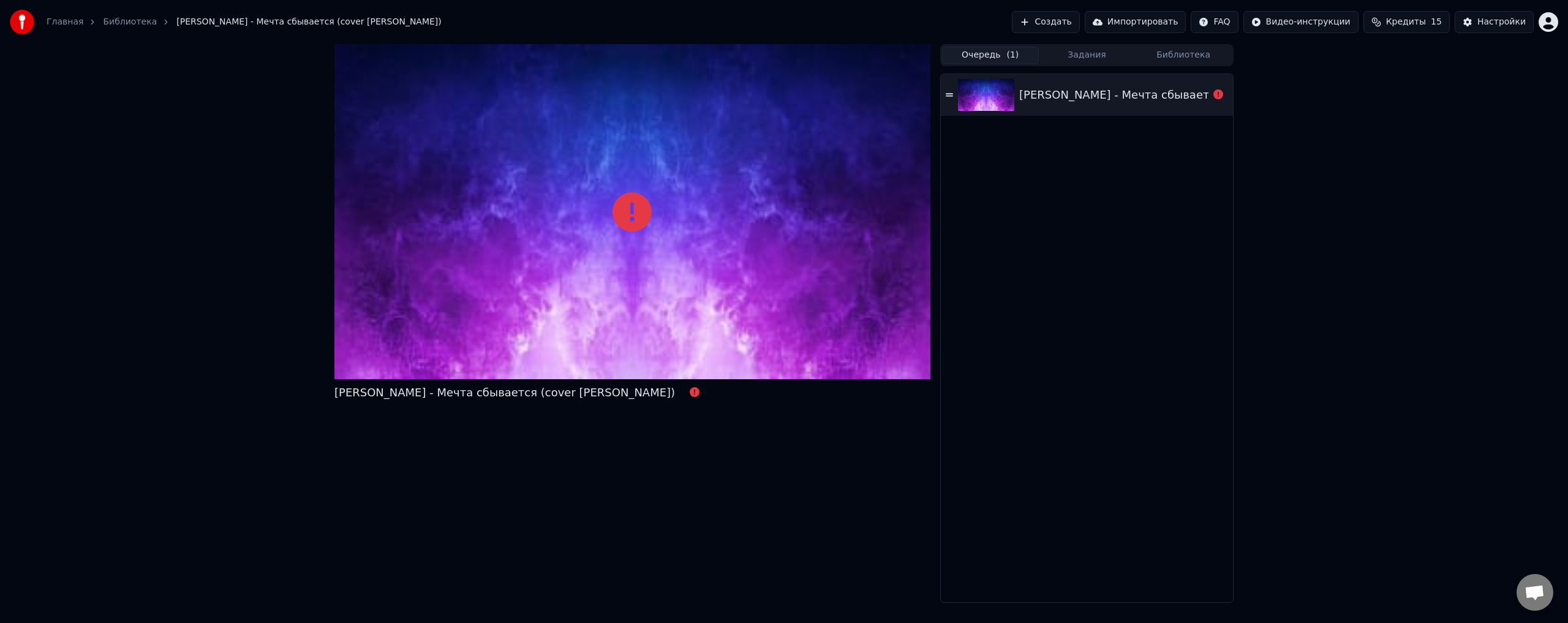
click at [1076, 97] on div "[PERSON_NAME] - Мечта сбывается (cover [PERSON_NAME])" at bounding box center [1189, 95] width 340 height 17
click at [1075, 49] on button "Задания" at bounding box center [1087, 55] width 97 height 18
click at [1077, 18] on button "Создать" at bounding box center [1045, 22] width 67 height 22
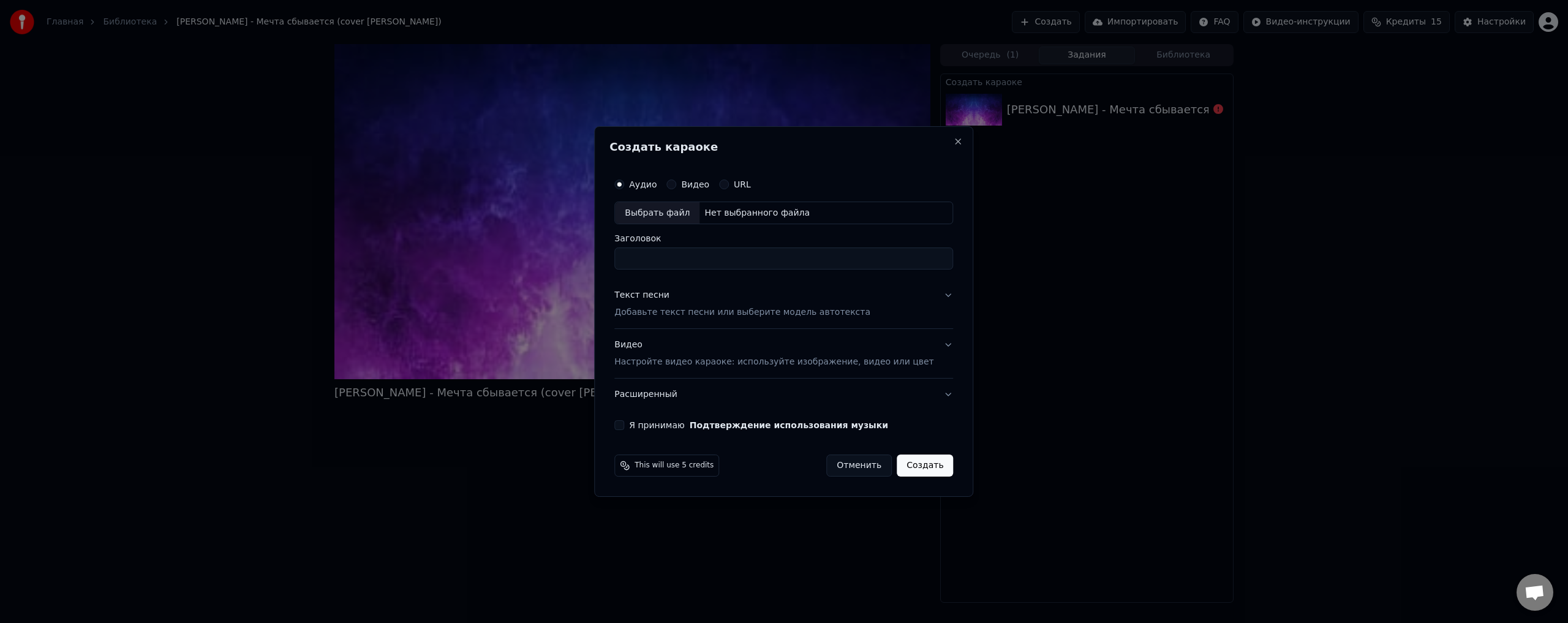
click at [691, 210] on div "Выбрать файл" at bounding box center [657, 213] width 85 height 22
type input "**********"
click at [756, 311] on p "Добавьте текст песни или выберите модель автотекста" at bounding box center [742, 312] width 256 height 13
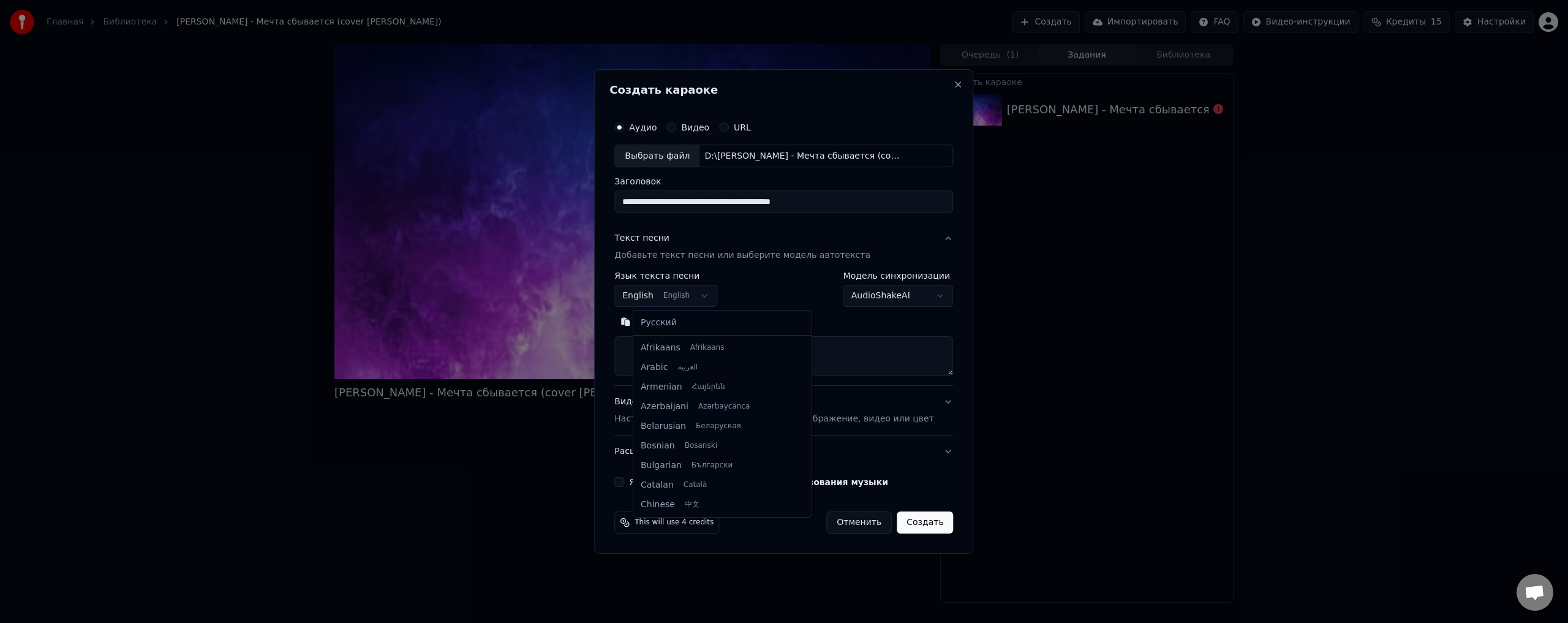
click at [707, 296] on body "**********" at bounding box center [784, 312] width 1568 height 623
select select "**"
click at [856, 297] on body "**********" at bounding box center [784, 312] width 1568 height 623
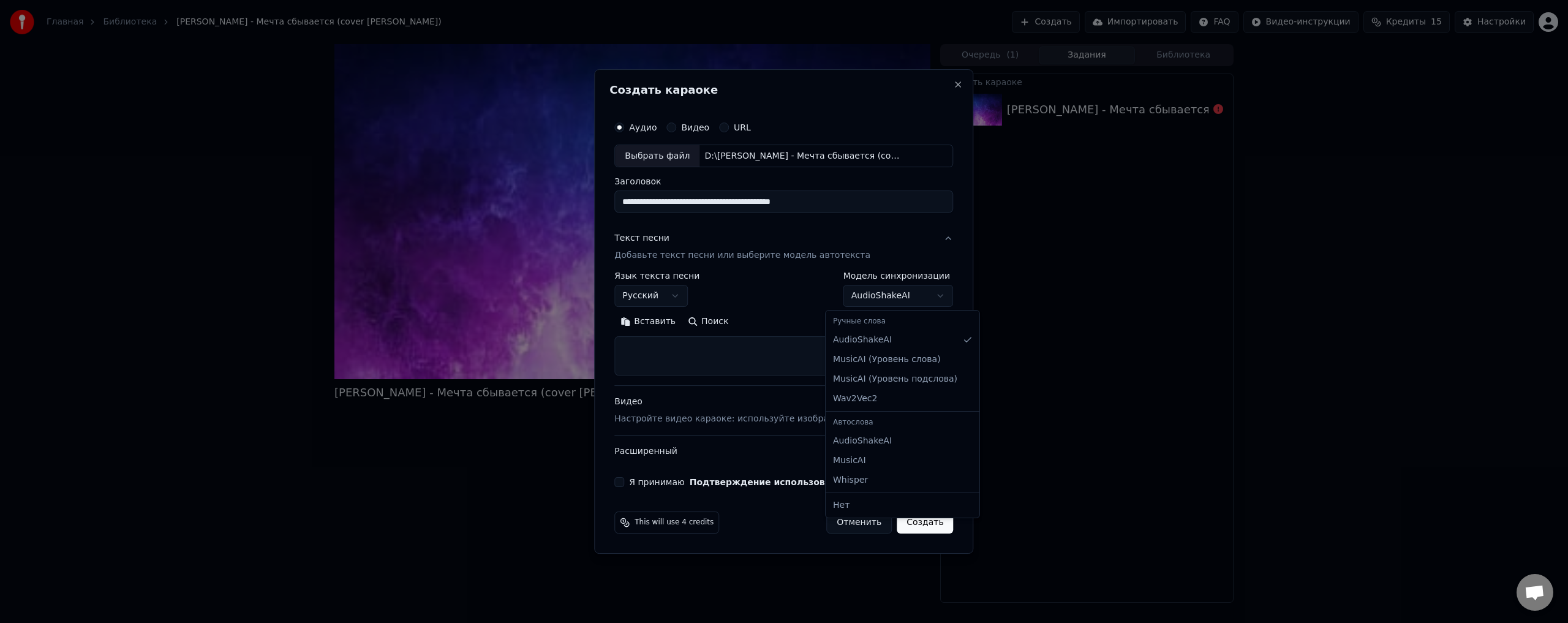
click at [760, 281] on body "**********" at bounding box center [784, 312] width 1568 height 623
click at [802, 420] on p "Настройте видео караоке: используйте изображение, видео или цвет" at bounding box center [773, 419] width 319 height 13
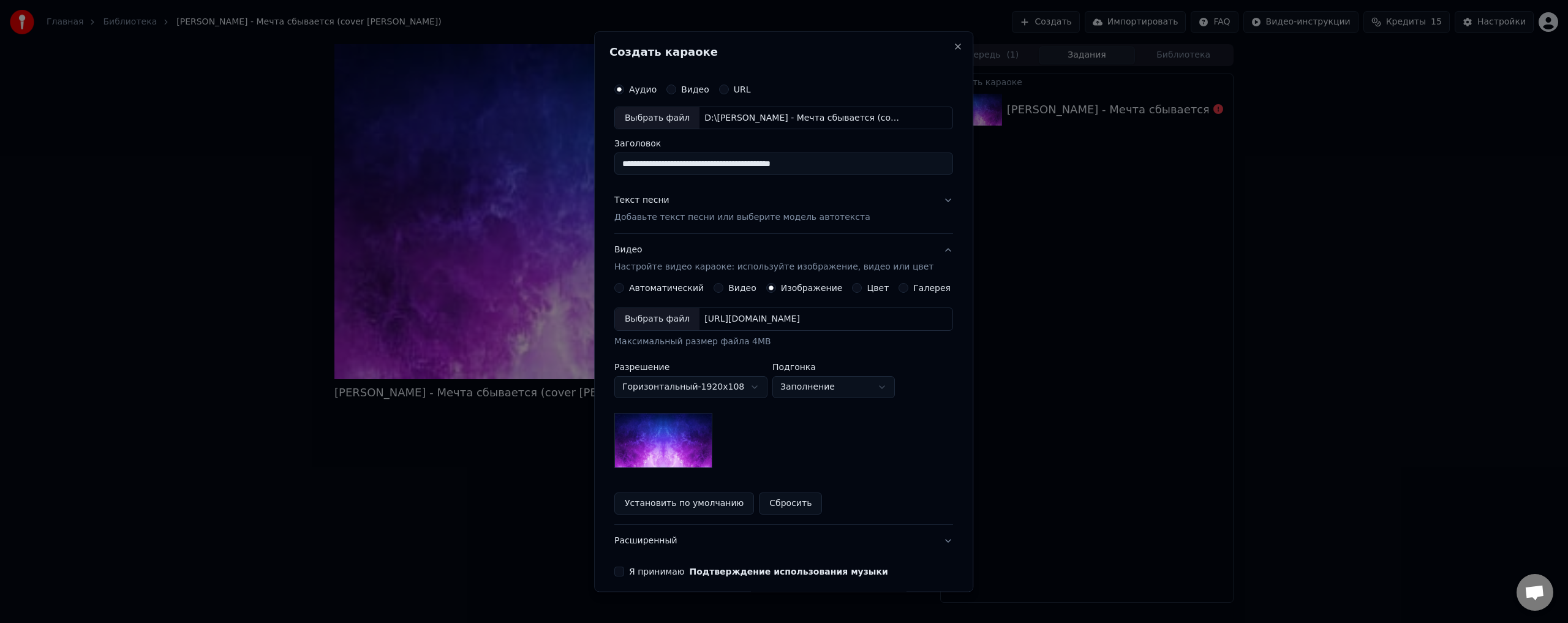
click at [899, 286] on div "Галерея" at bounding box center [925, 288] width 52 height 10
click at [899, 286] on button "Галерея" at bounding box center [904, 288] width 10 height 10
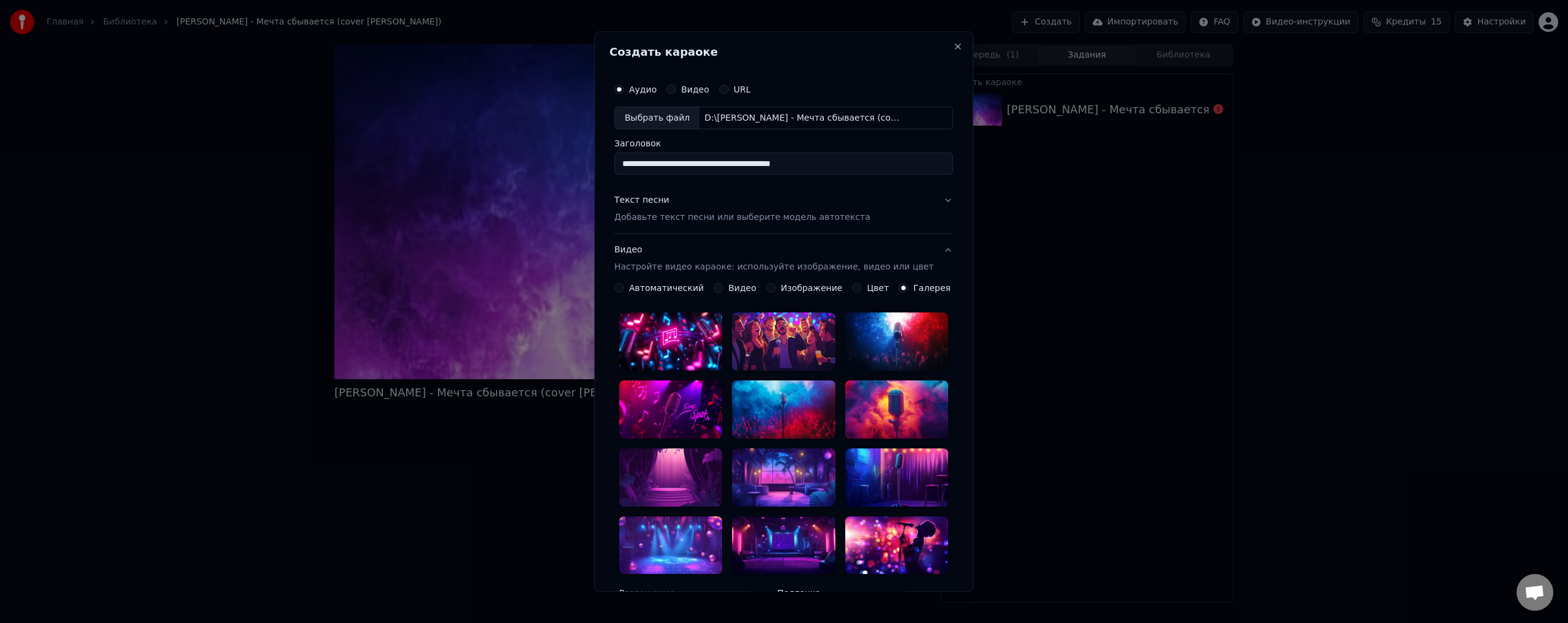
click at [883, 344] on div at bounding box center [896, 342] width 103 height 58
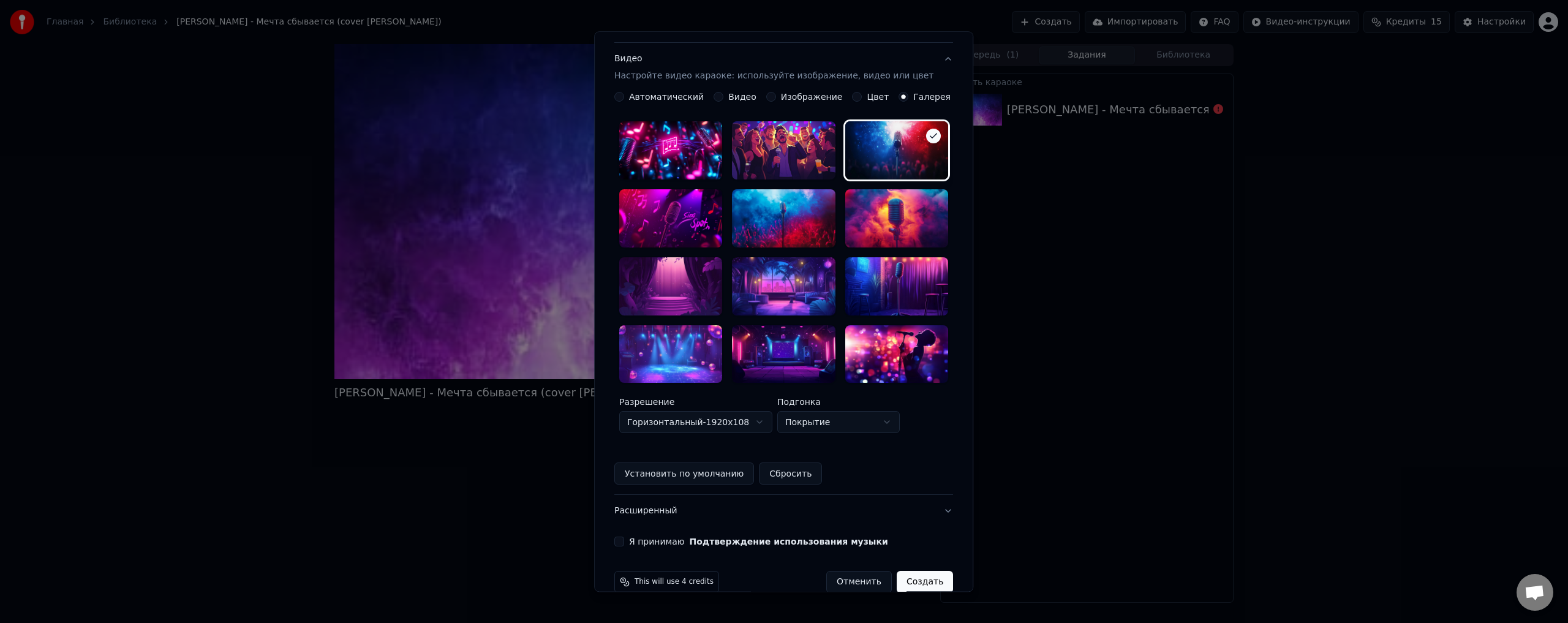
scroll to position [193, 0]
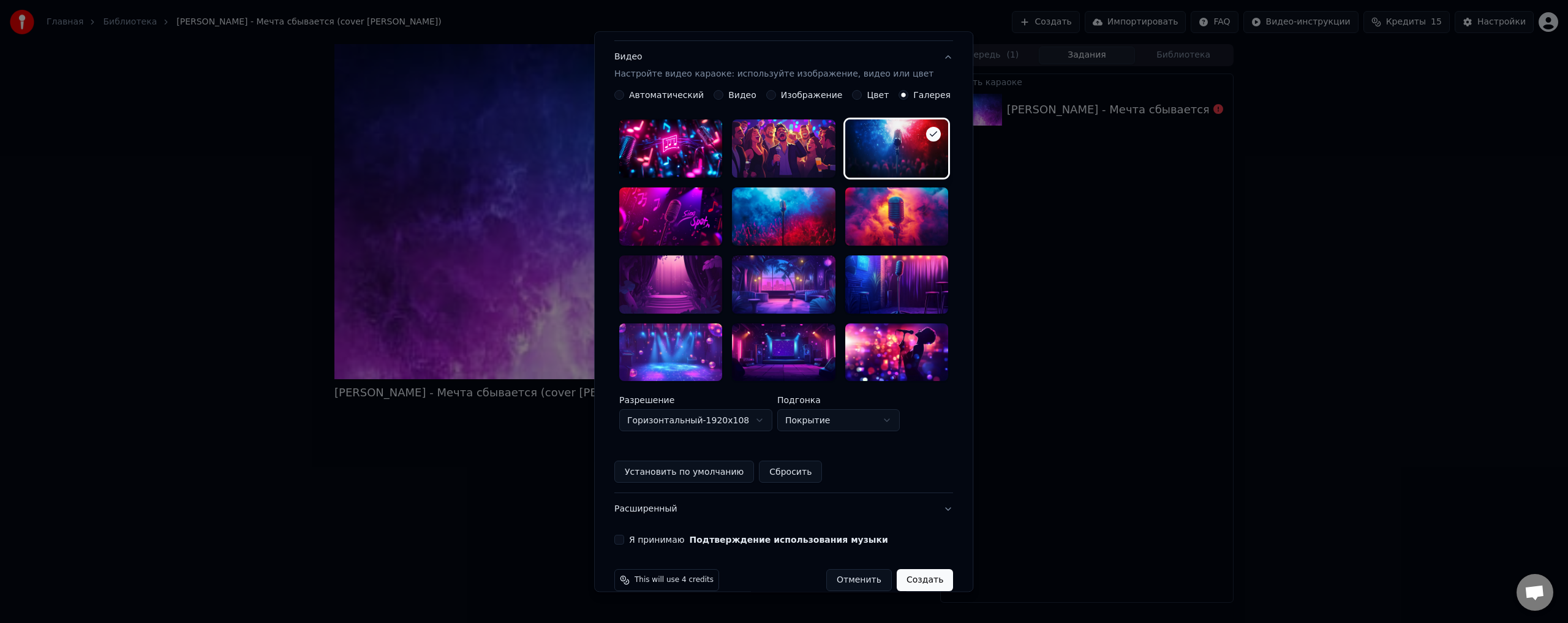
click at [624, 535] on button "Я принимаю Подтверждение использования музыки" at bounding box center [619, 540] width 10 height 10
click at [904, 569] on button "Создать" at bounding box center [924, 580] width 56 height 22
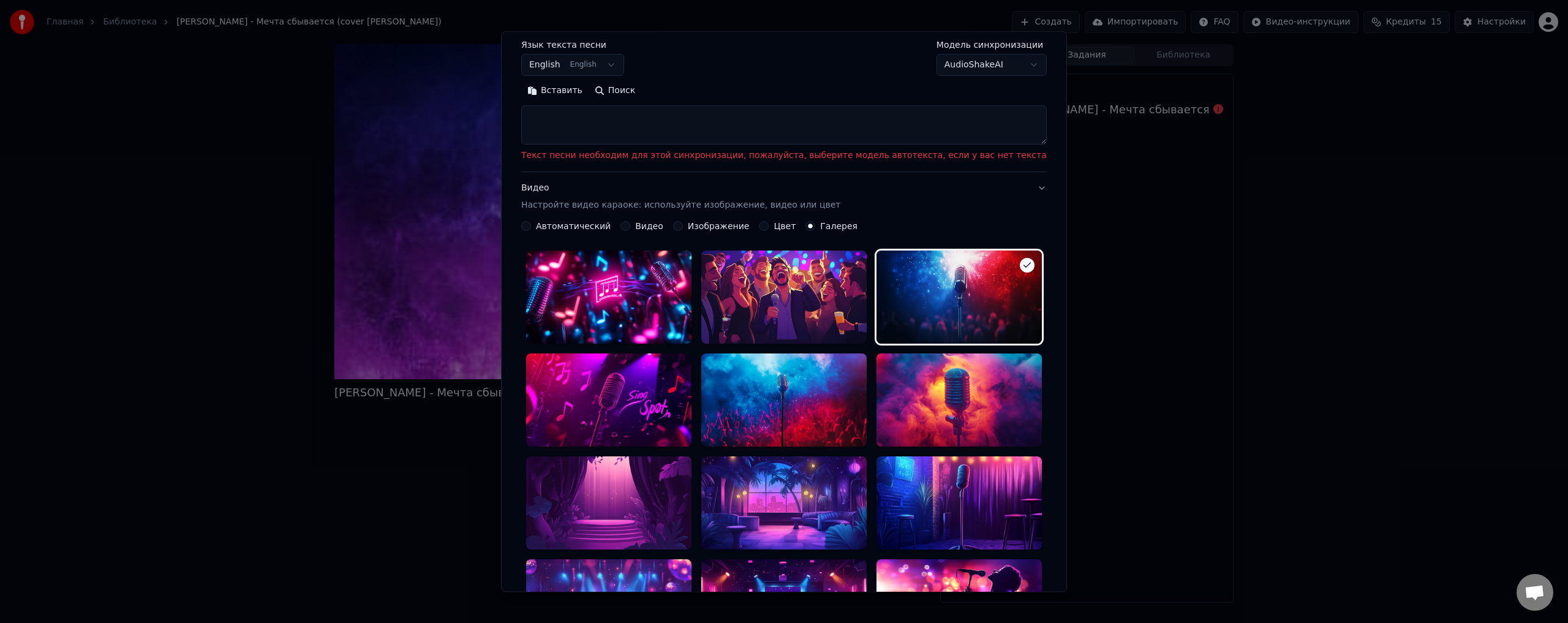
scroll to position [0, 0]
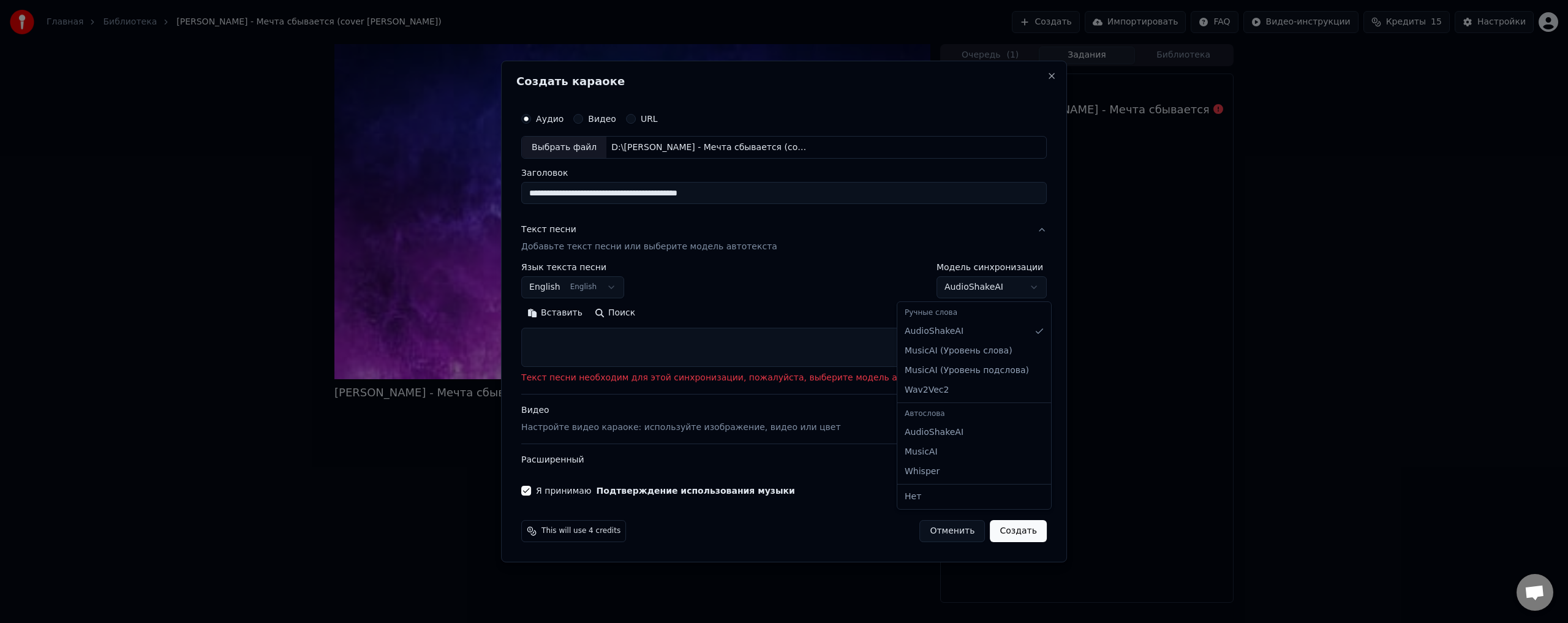
click at [972, 287] on body "**********" at bounding box center [784, 312] width 1568 height 623
select select "**********"
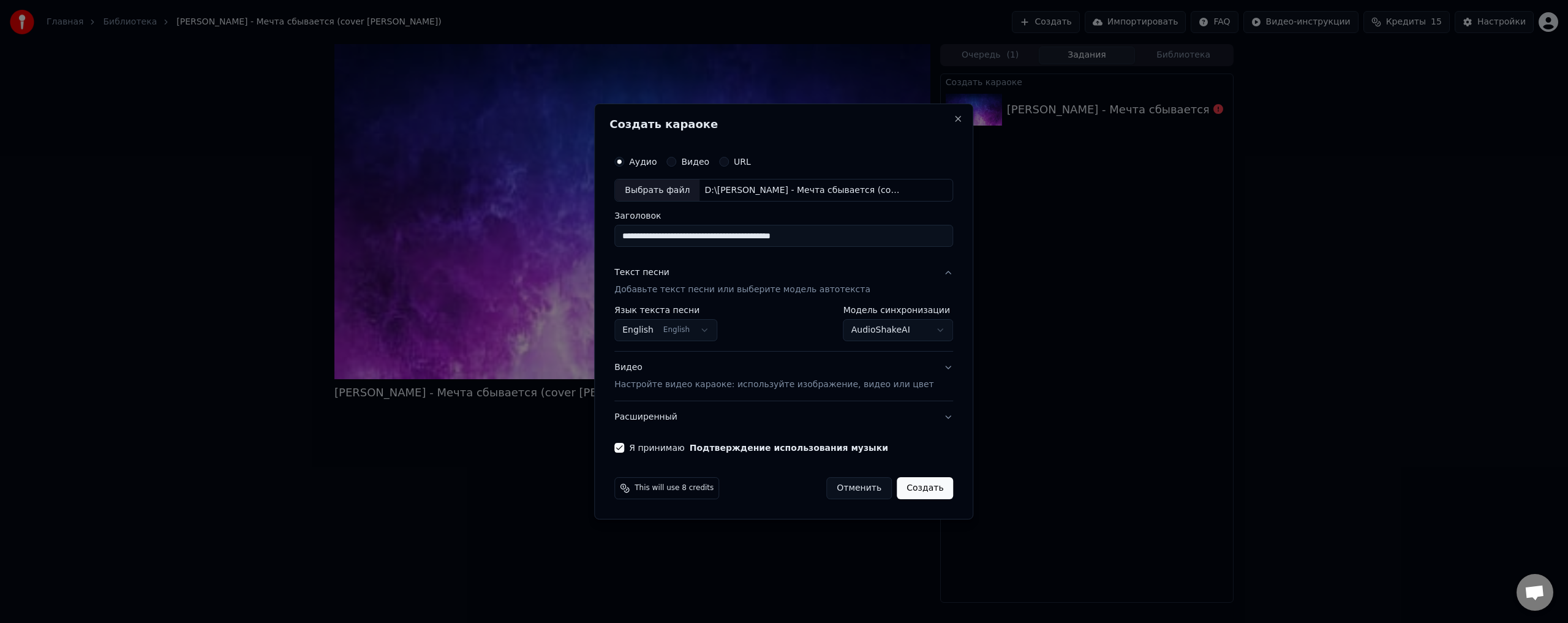
click at [709, 333] on body "**********" at bounding box center [784, 312] width 1568 height 623
select select "**"
click at [900, 490] on button "Создать" at bounding box center [924, 488] width 56 height 22
select select "**********"
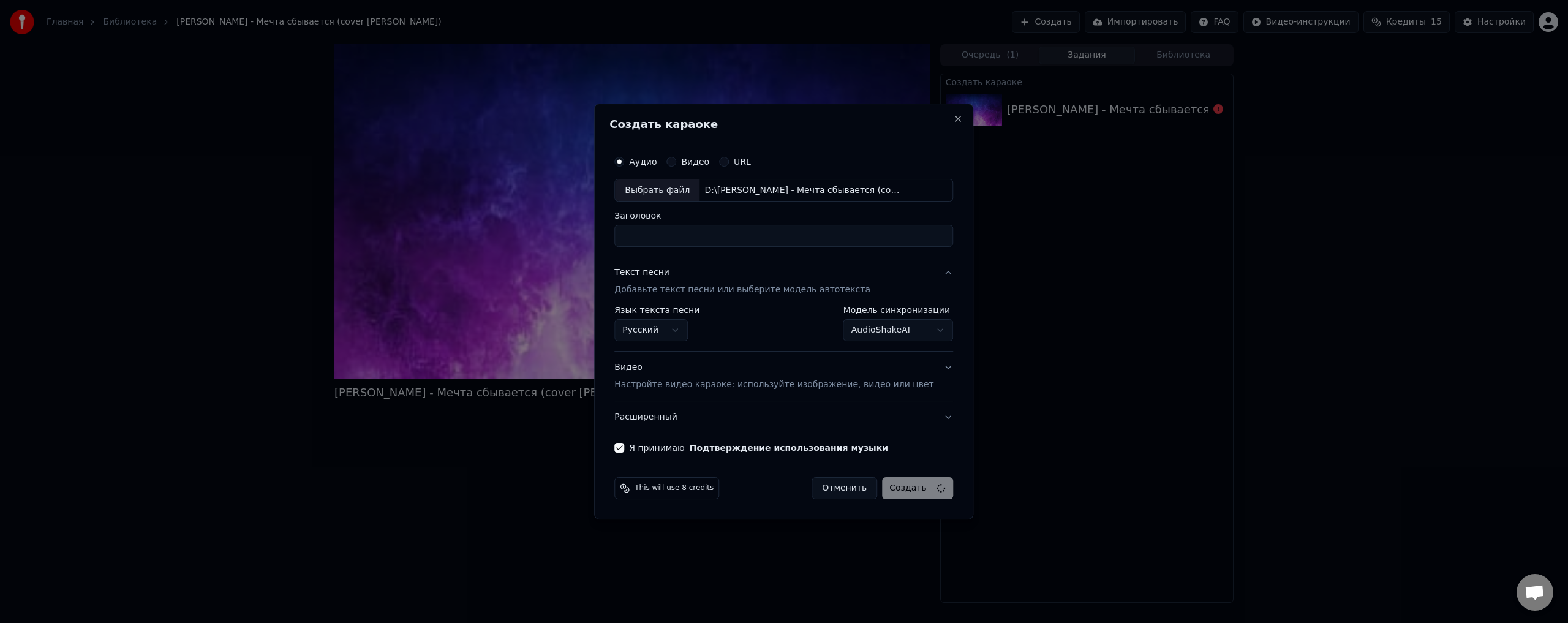
select select
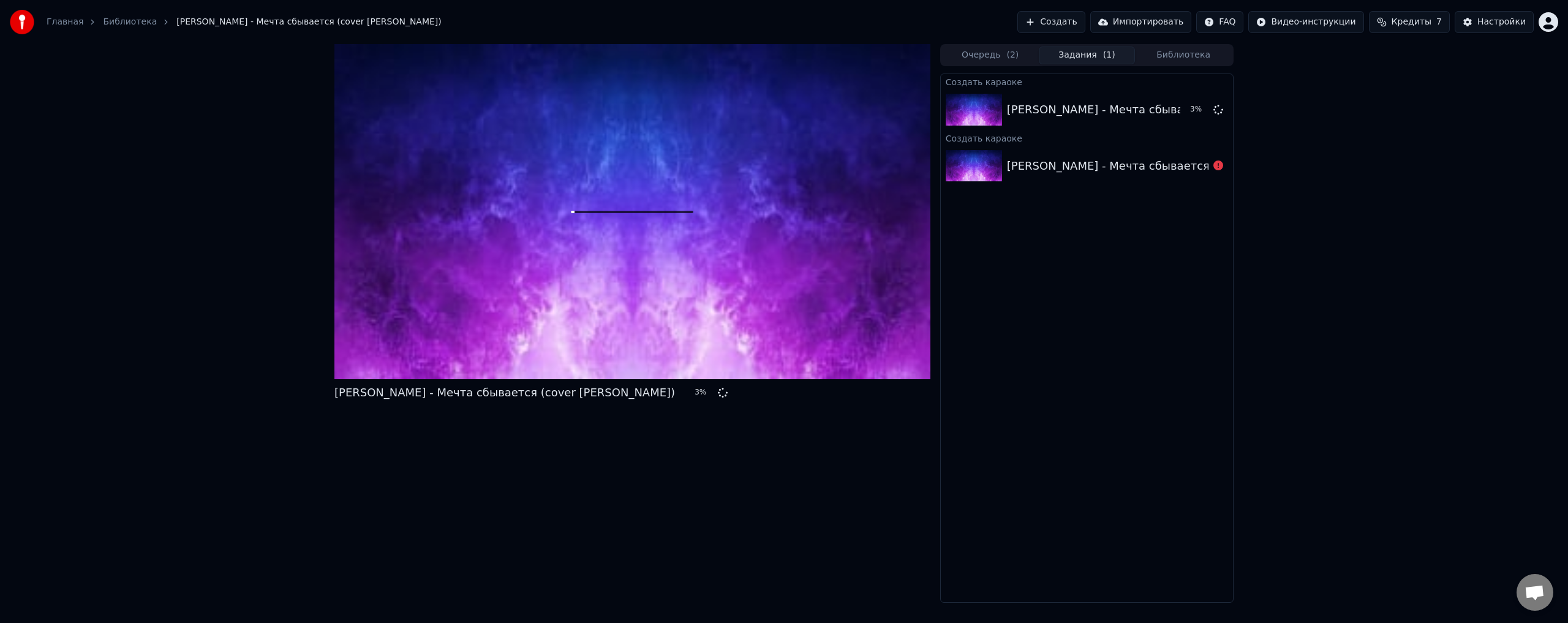
click at [1112, 159] on div "[PERSON_NAME] - Мечта сбывается (cover [PERSON_NAME])" at bounding box center [1177, 166] width 340 height 17
click at [1090, 272] on div "Создать караоке [PERSON_NAME] - Мечта сбывается (cover [PERSON_NAME]) 4 % Созда…" at bounding box center [1086, 338] width 293 height 529
click at [1086, 273] on div "Создать караоке [PERSON_NAME] - Мечта сбывается (cover [PERSON_NAME]) 6 % Созда…" at bounding box center [1086, 338] width 293 height 529
